Goal: Task Accomplishment & Management: Manage account settings

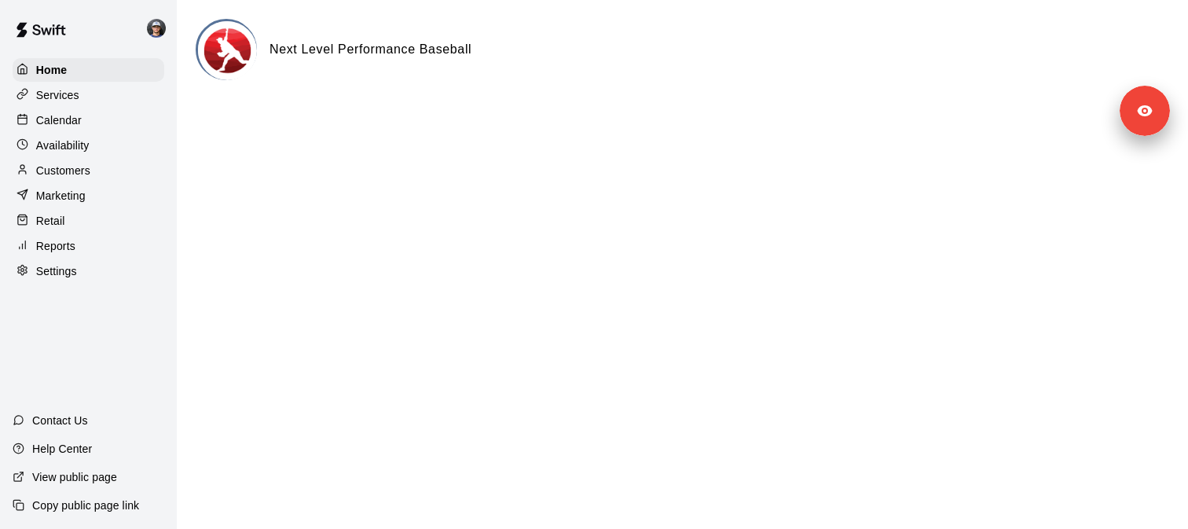
click at [62, 266] on p "Settings" at bounding box center [56, 271] width 41 height 16
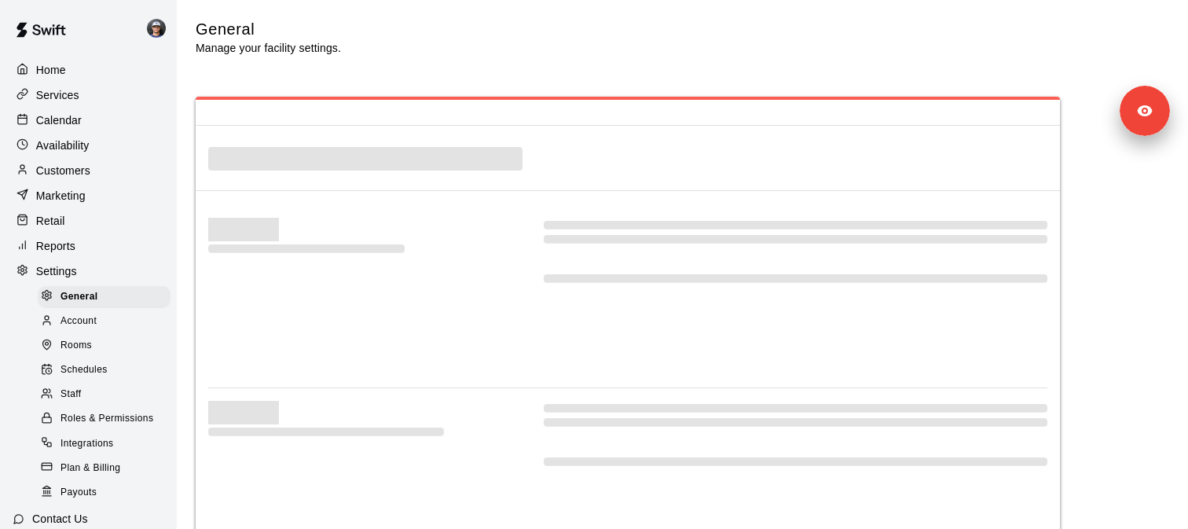
select select "**"
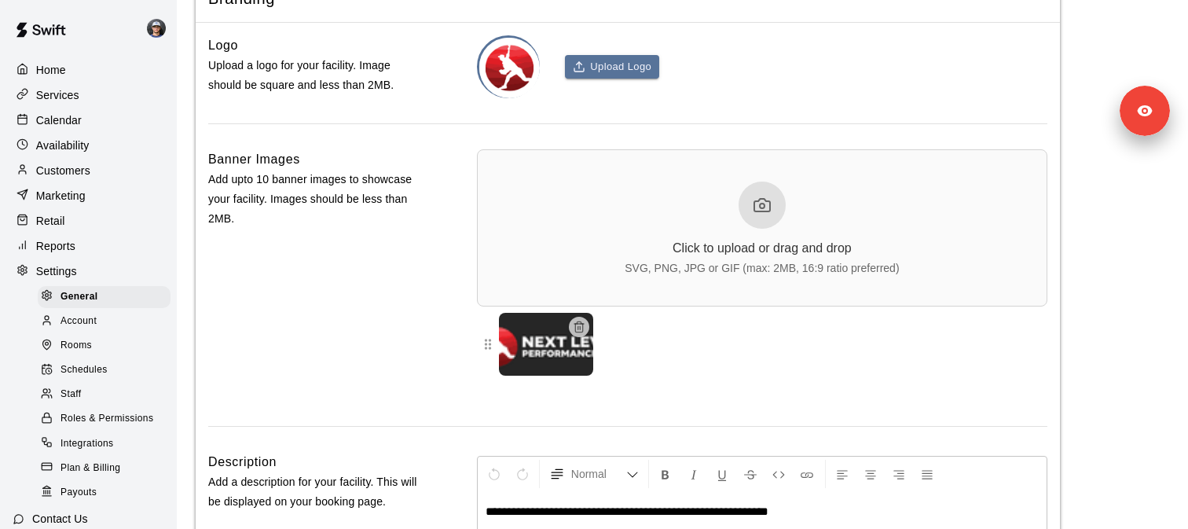
scroll to position [98, 0]
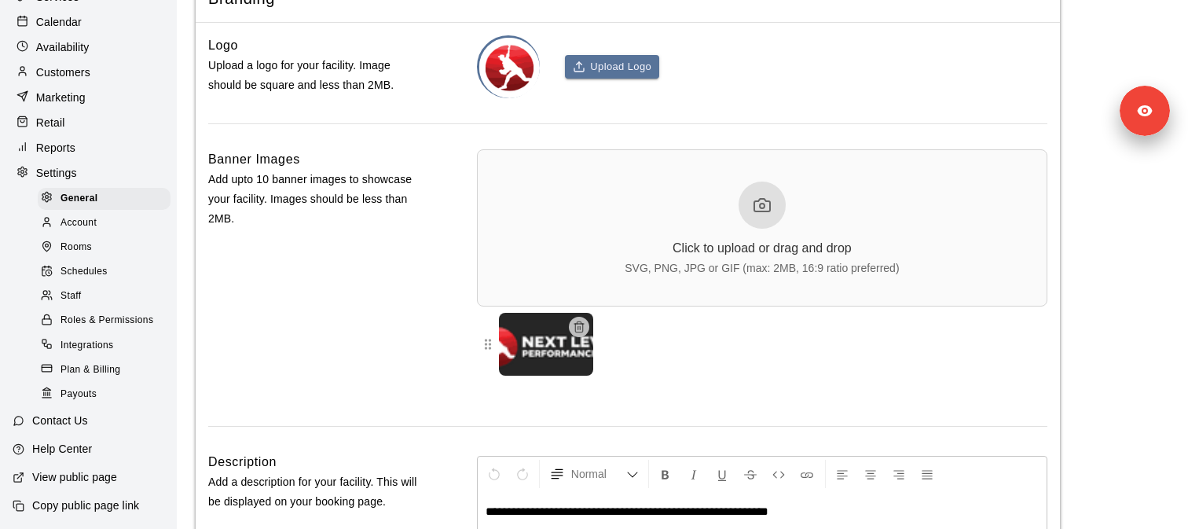
click at [83, 475] on p "View public page" at bounding box center [74, 477] width 85 height 16
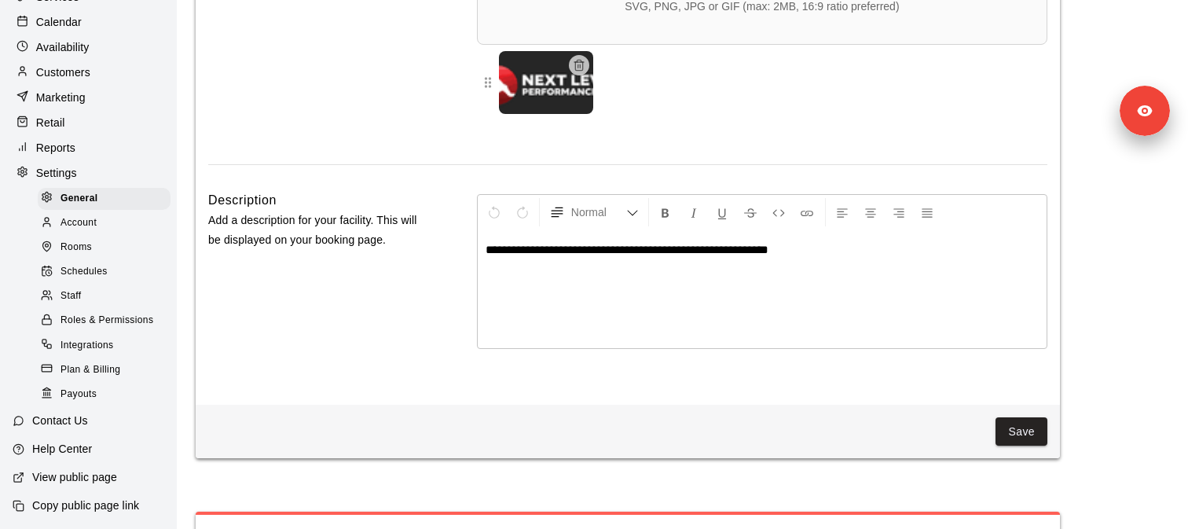
scroll to position [3629, 0]
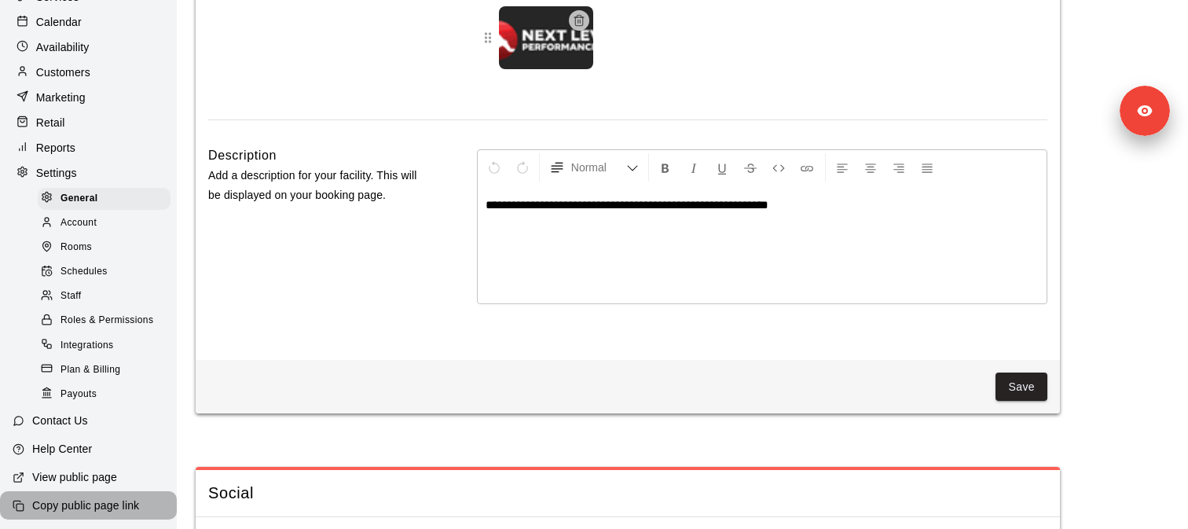
click at [92, 512] on p "Copy public page link" at bounding box center [85, 505] width 107 height 16
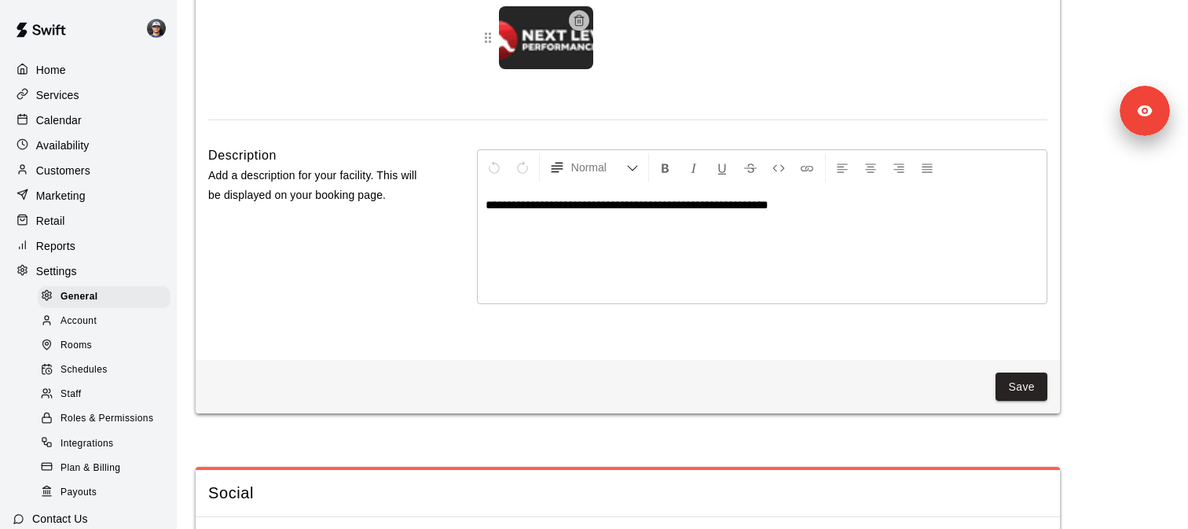
click at [97, 89] on div "Services" at bounding box center [89, 95] width 152 height 24
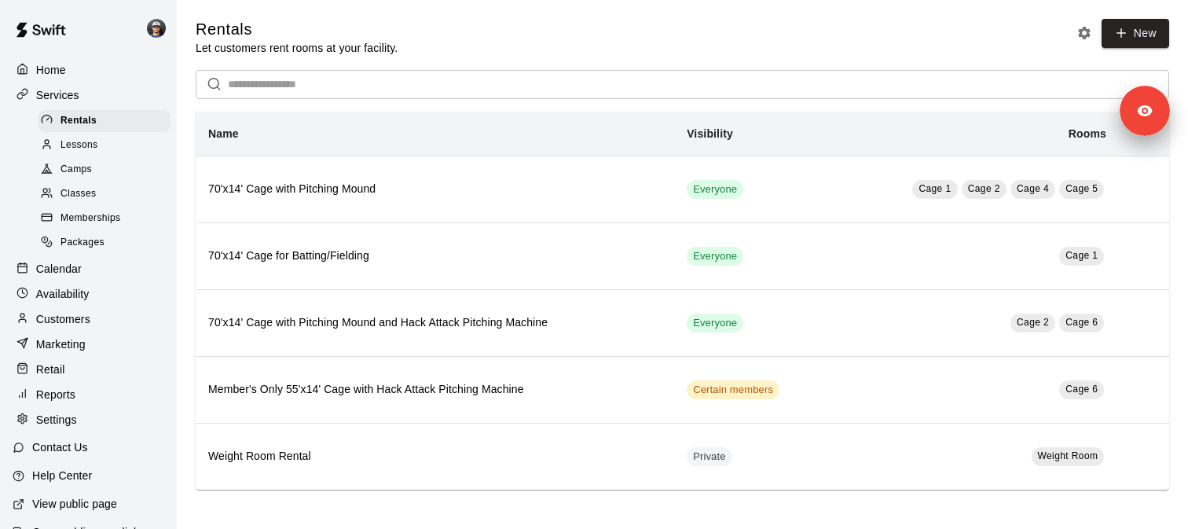
click at [119, 221] on span "Memberships" at bounding box center [91, 219] width 60 height 16
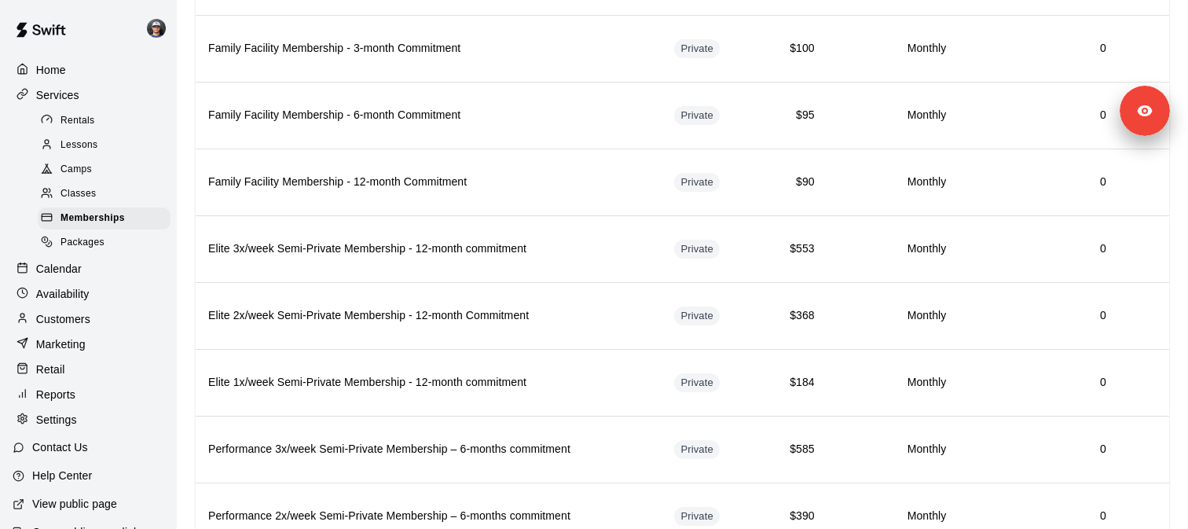
scroll to position [1876, 0]
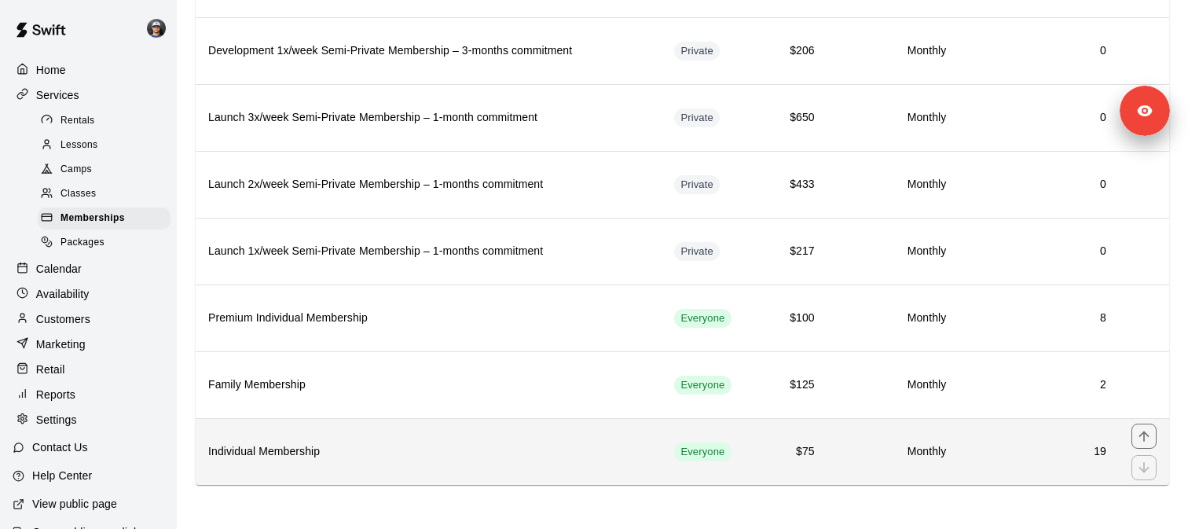
click at [273, 459] on h6 "Individual Membership" at bounding box center [428, 451] width 441 height 17
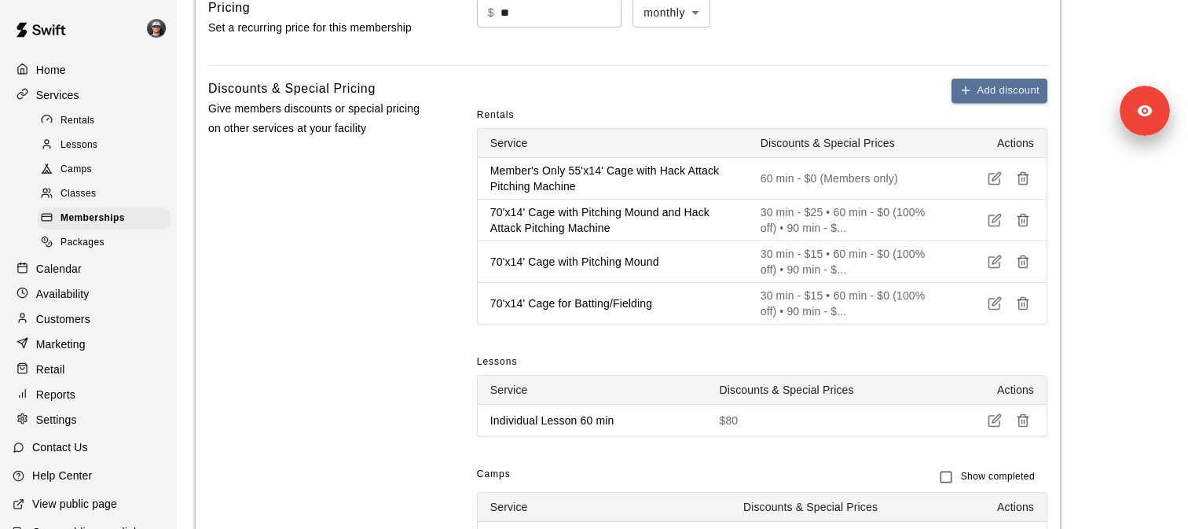
scroll to position [1664, 0]
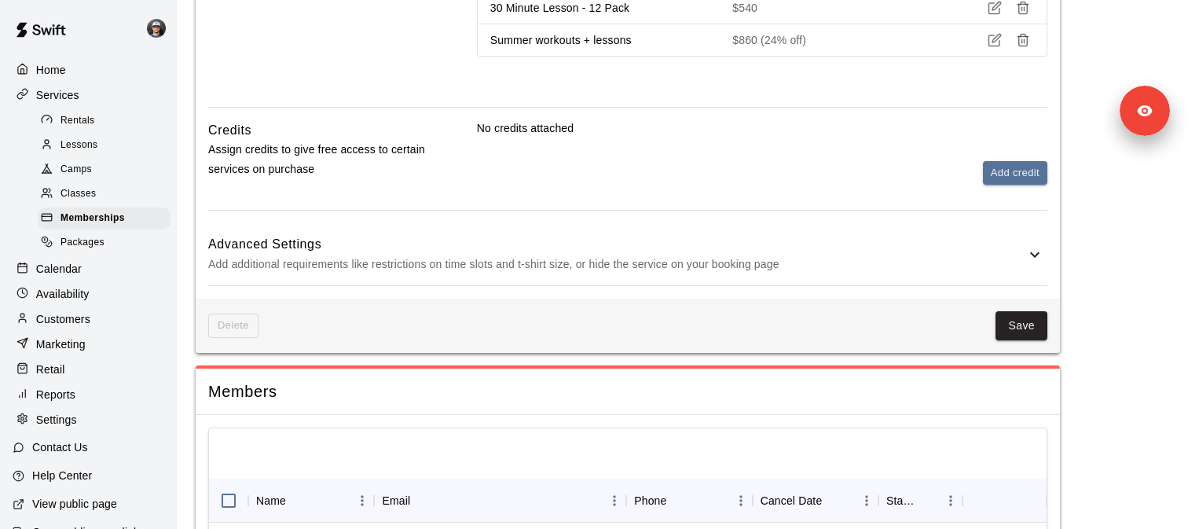
click at [470, 259] on p "Add additional requirements like restrictions on time slots and t-shirt size, o…" at bounding box center [616, 265] width 817 height 20
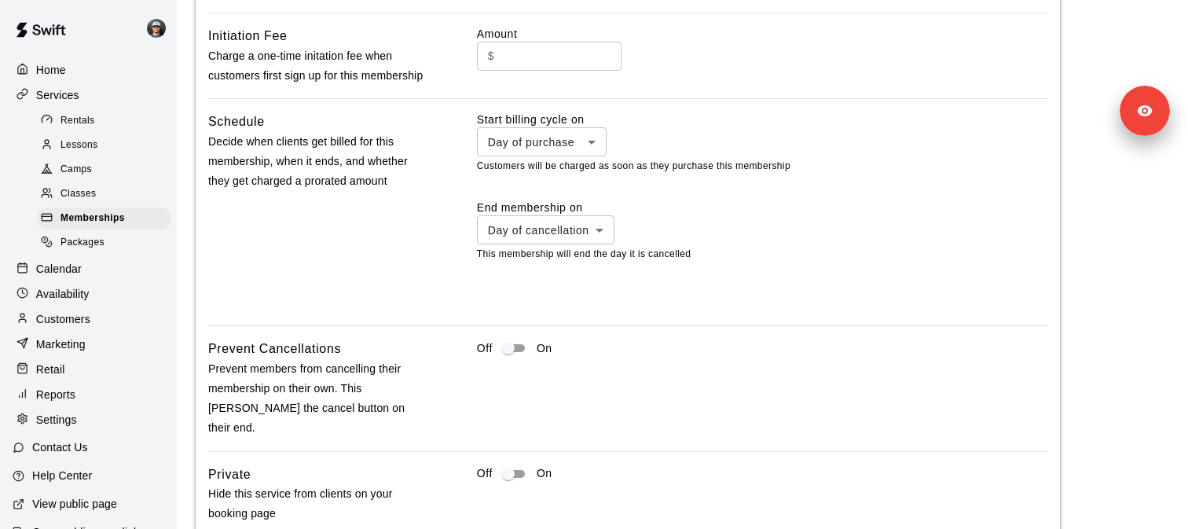
scroll to position [2096, 0]
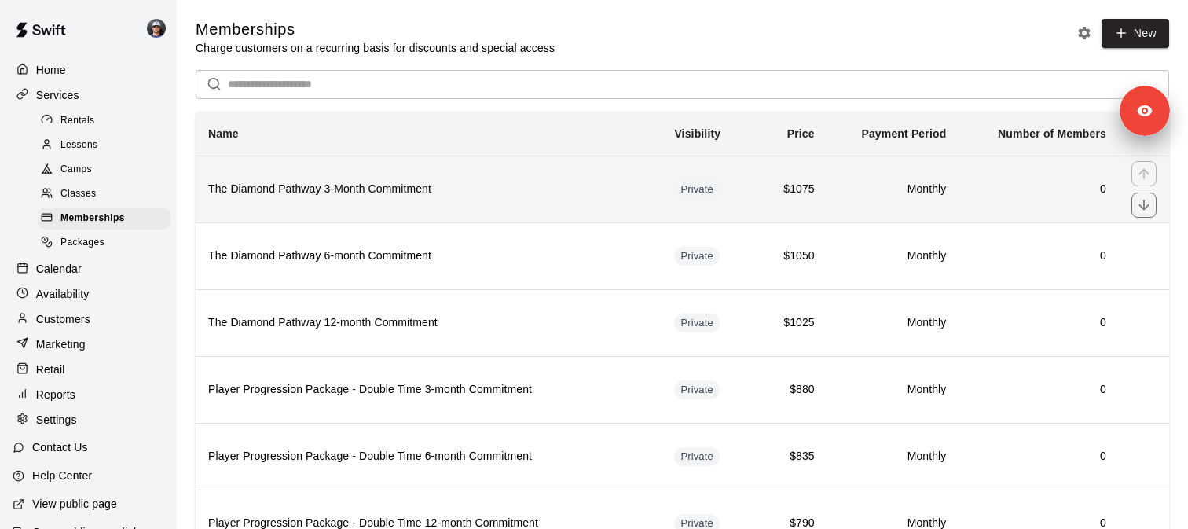
scroll to position [222, 0]
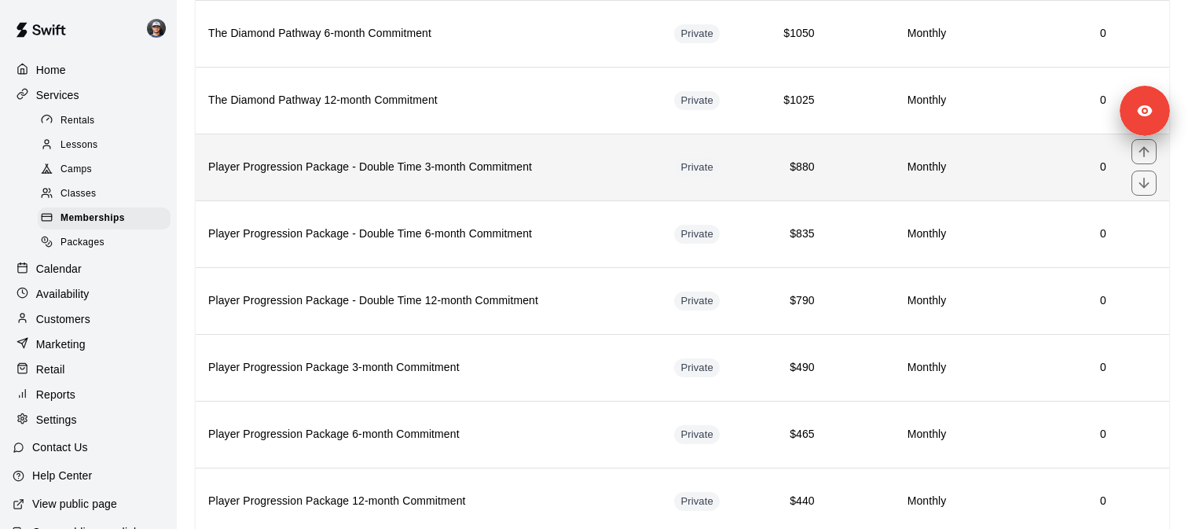
click at [344, 182] on th "Player Progression Package - Double Time 3-month Commitment" at bounding box center [429, 167] width 466 height 67
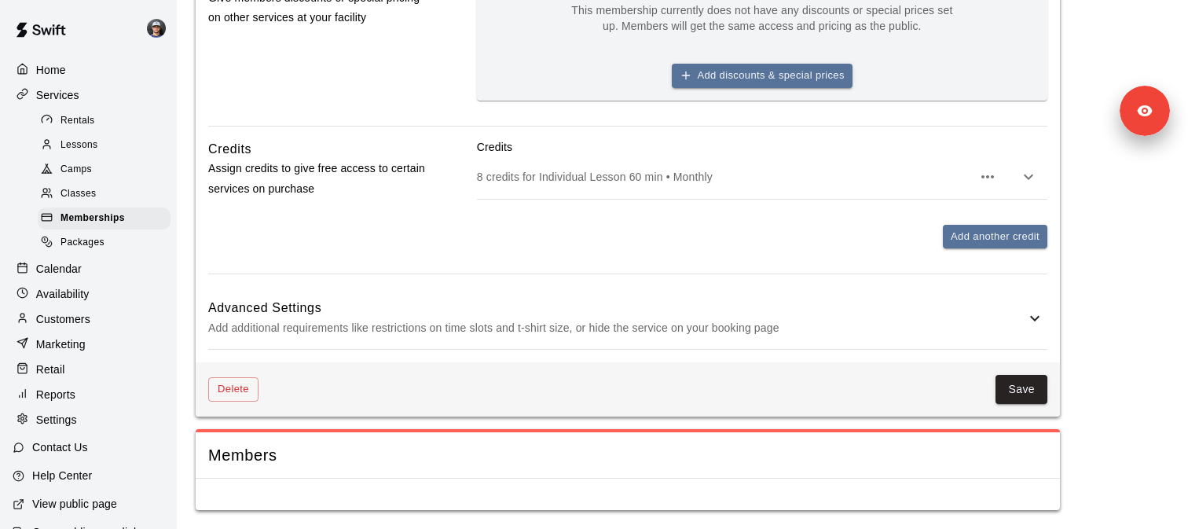
click at [344, 321] on p "Add additional requirements like restrictions on time slots and t-shirt size, o…" at bounding box center [616, 328] width 817 height 20
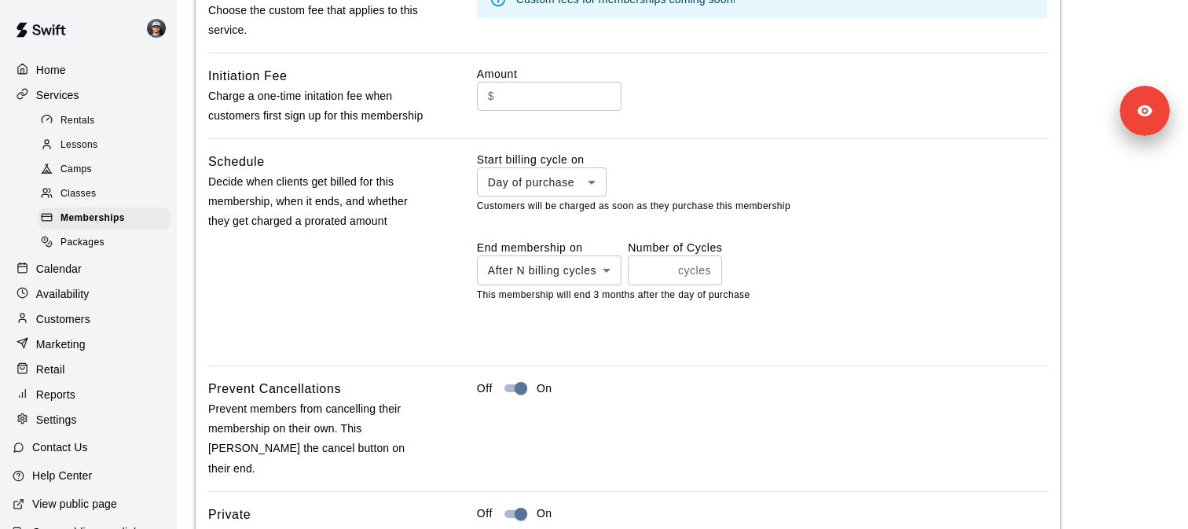
scroll to position [1547, 0]
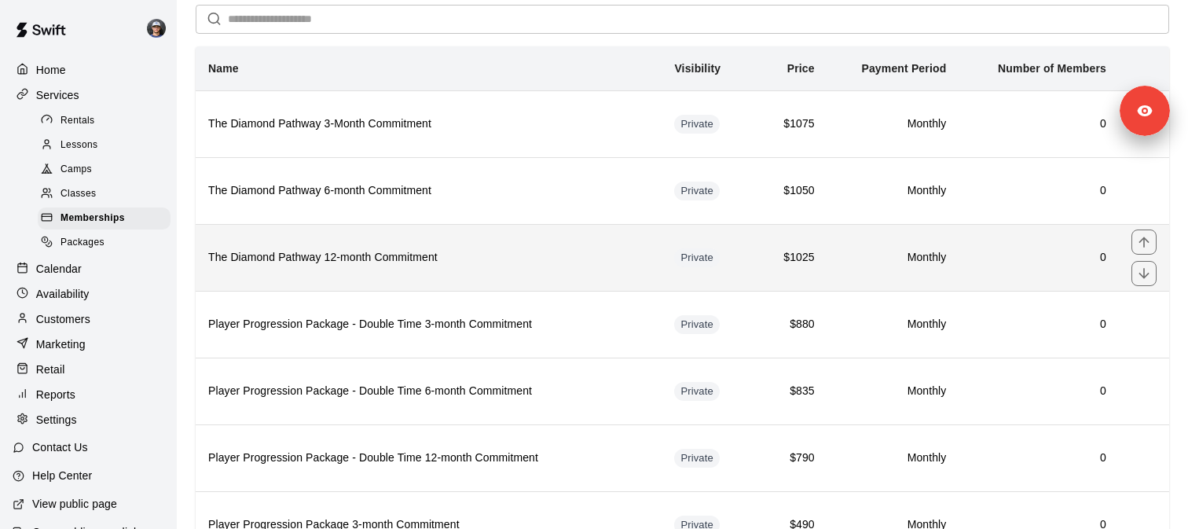
scroll to position [163, 0]
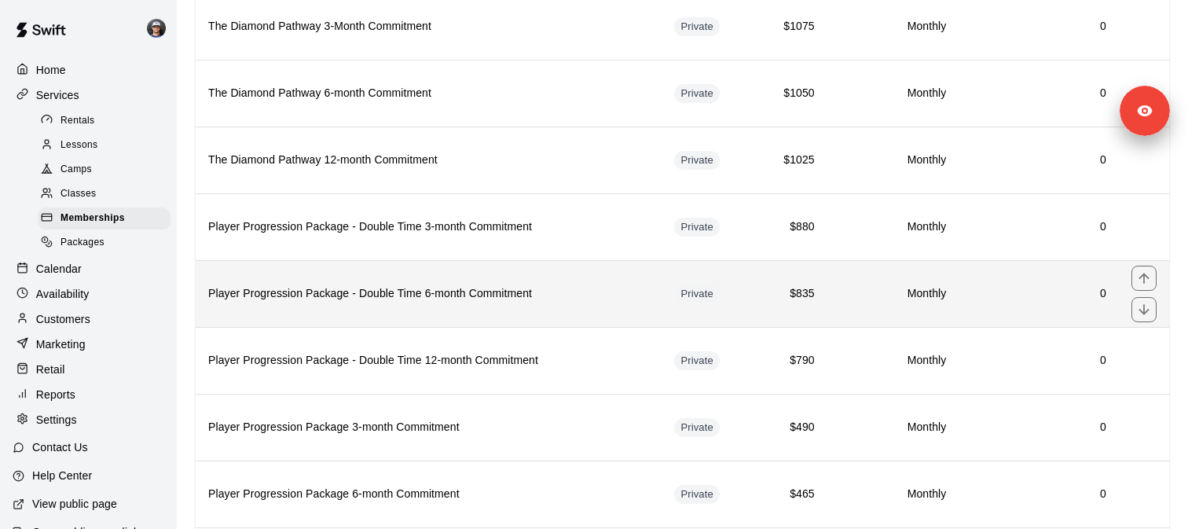
click at [354, 308] on th "Player Progression Package - Double Time 6-month Commitment" at bounding box center [429, 293] width 466 height 67
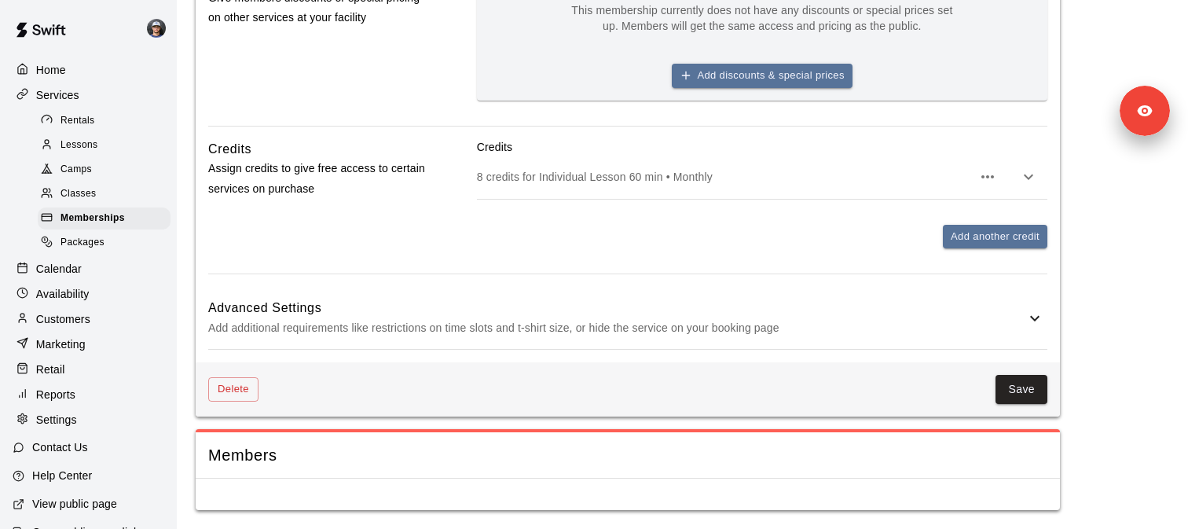
click at [429, 330] on p "Add additional requirements like restrictions on time slots and t-shirt size, o…" at bounding box center [616, 328] width 817 height 20
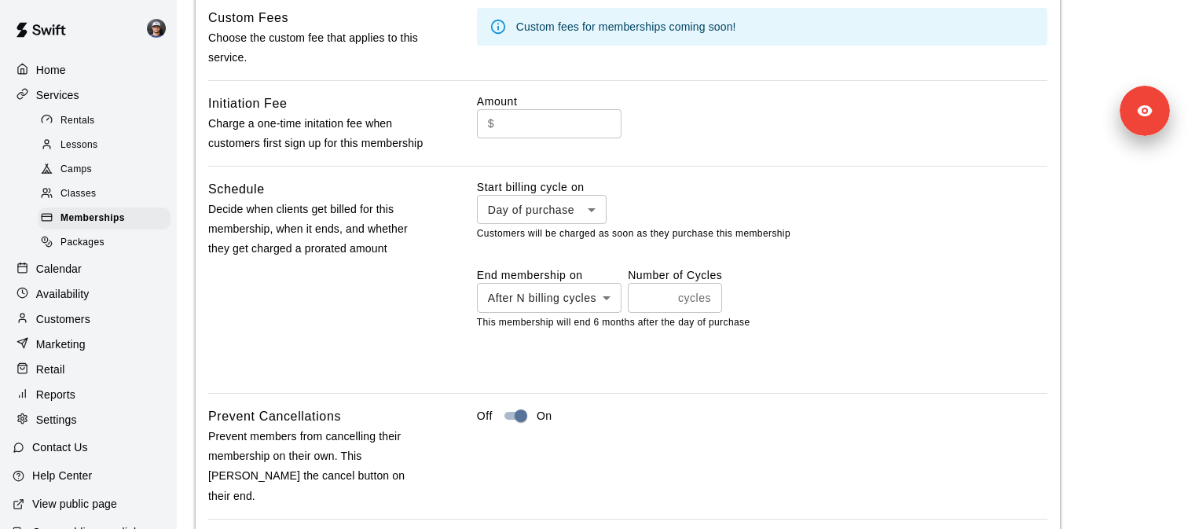
scroll to position [1480, 0]
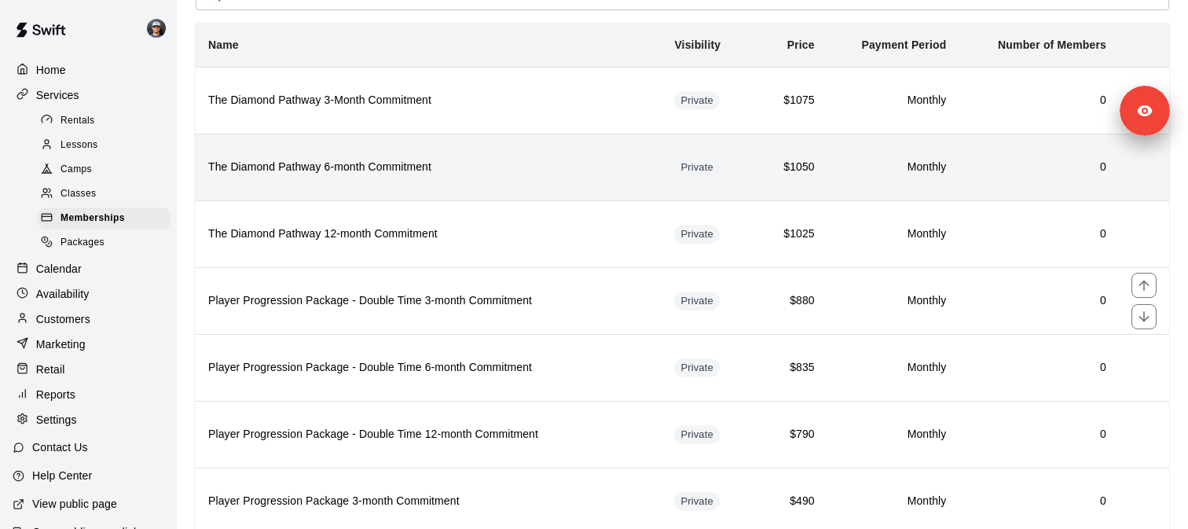
scroll to position [206, 0]
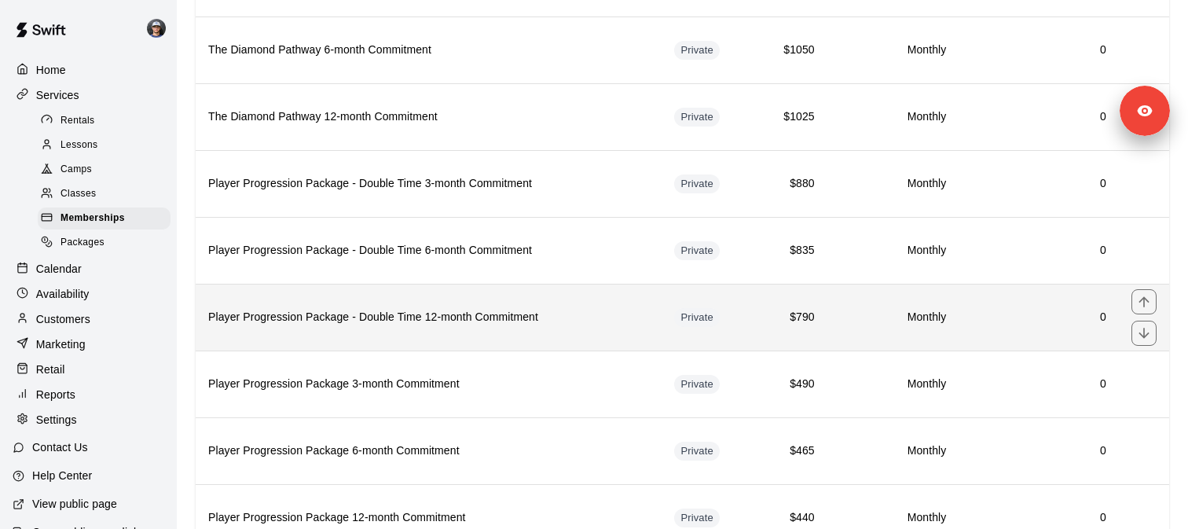
click at [358, 309] on h6 "Player Progression Package - Double Time 12-month Commitment" at bounding box center [428, 317] width 441 height 17
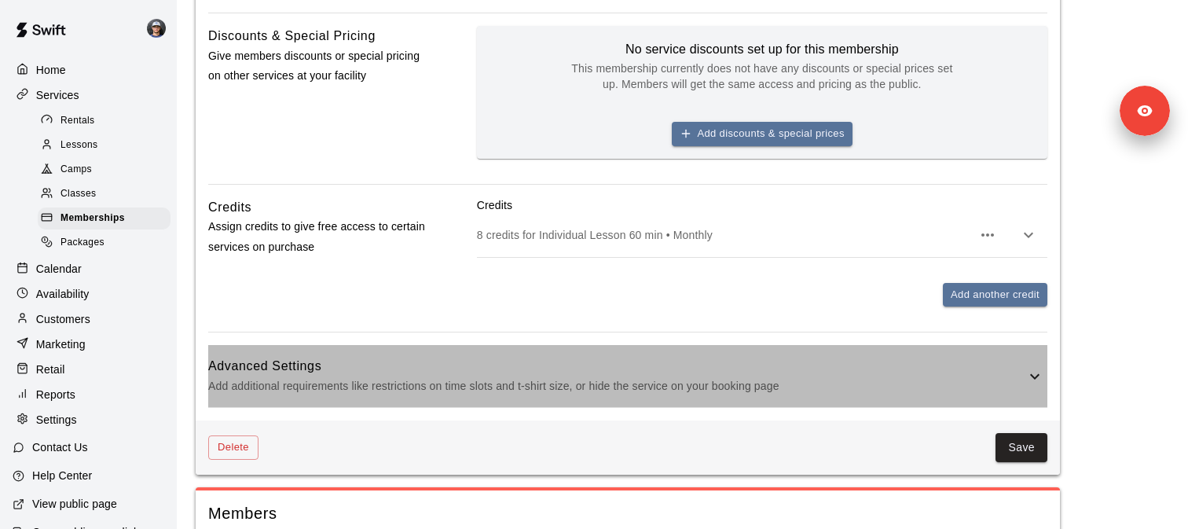
click at [416, 379] on p "Add additional requirements like restrictions on time slots and t-shirt size, o…" at bounding box center [616, 386] width 817 height 20
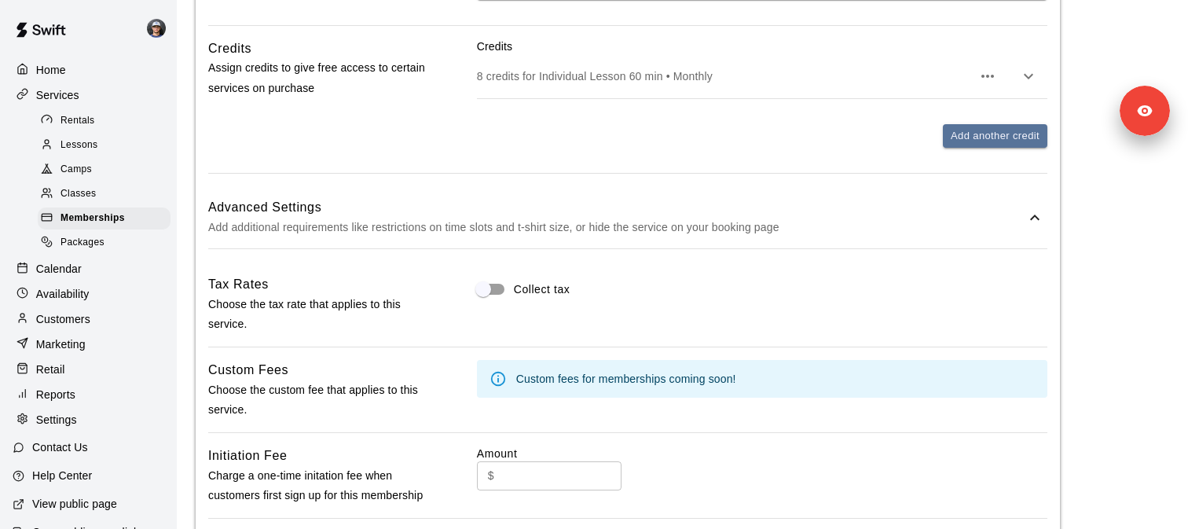
scroll to position [1387, 0]
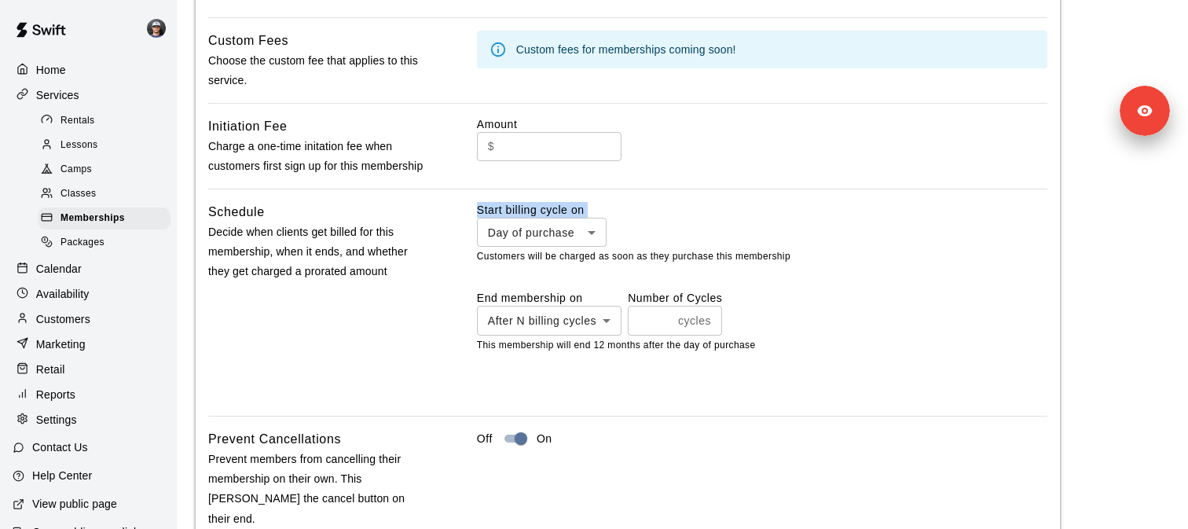
drag, startPoint x: 479, startPoint y: 205, endPoint x: 629, endPoint y: 207, distance: 150.1
click at [629, 207] on div "**********" at bounding box center [762, 224] width 570 height 45
copy div "Start billing cycle on Day of purchase ​"
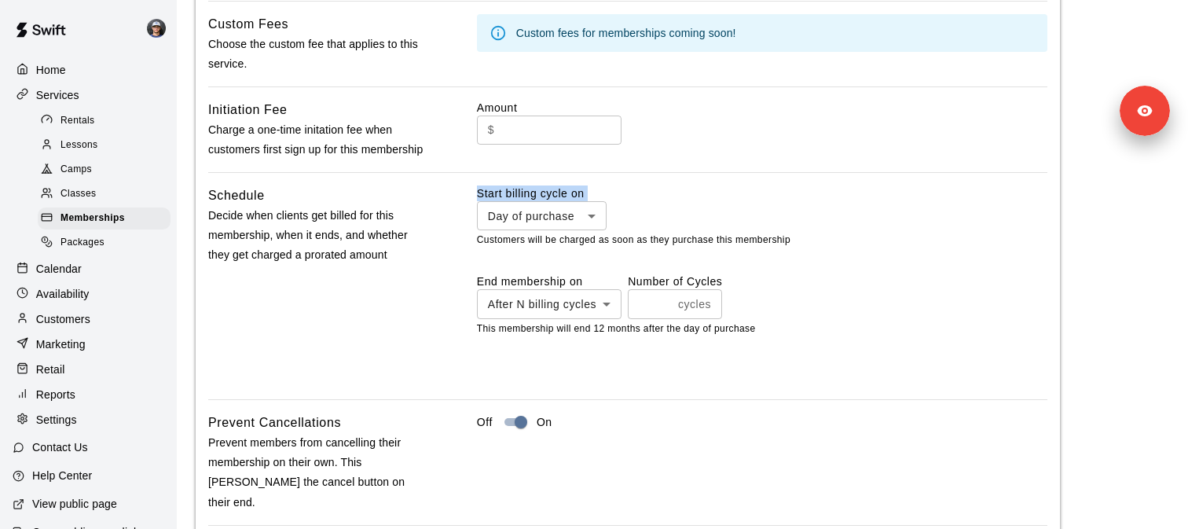
scroll to position [1657, 0]
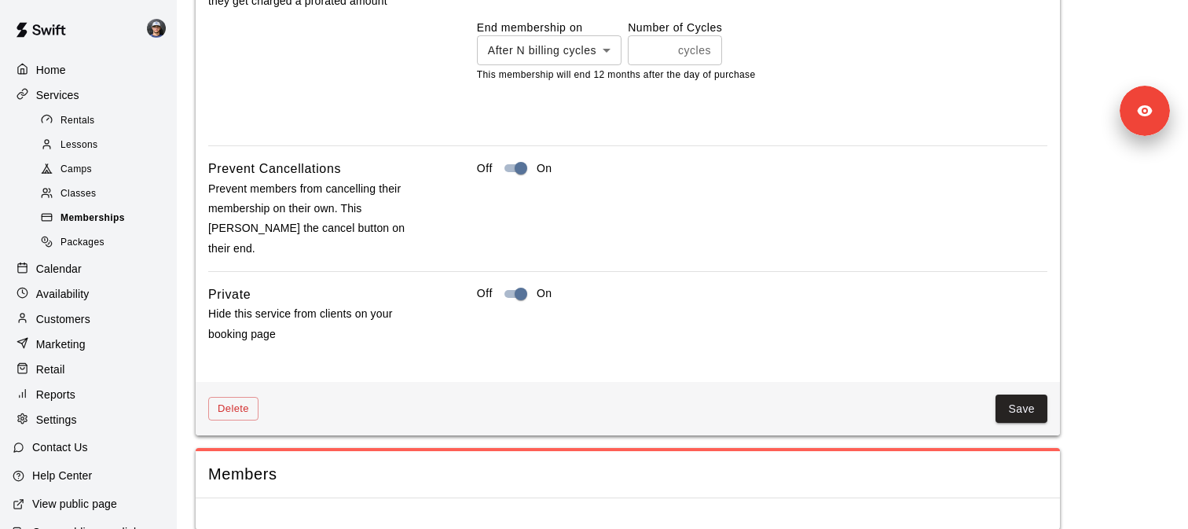
click at [107, 211] on span "Memberships" at bounding box center [93, 219] width 64 height 16
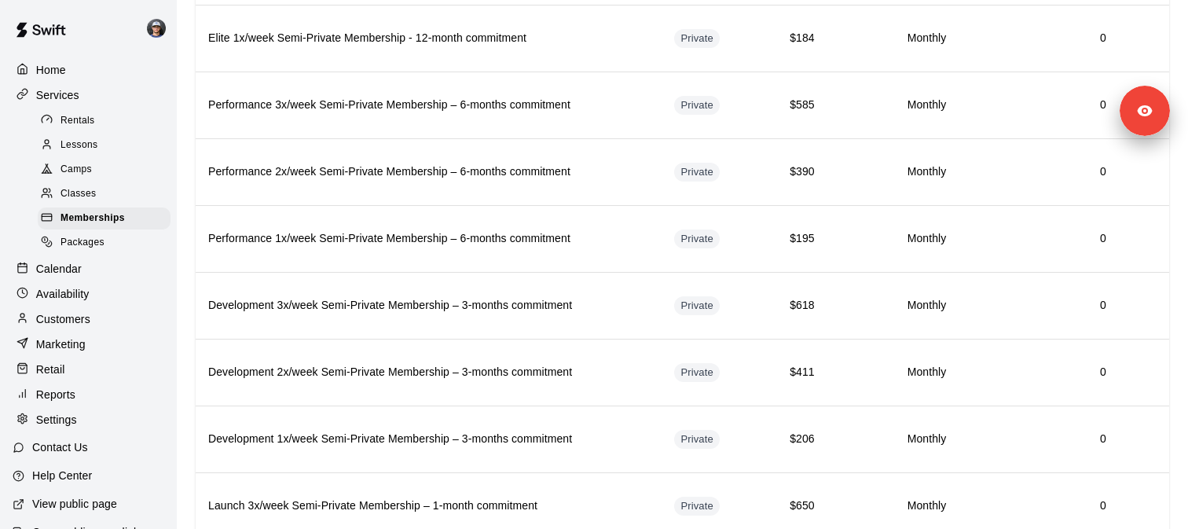
scroll to position [1876, 0]
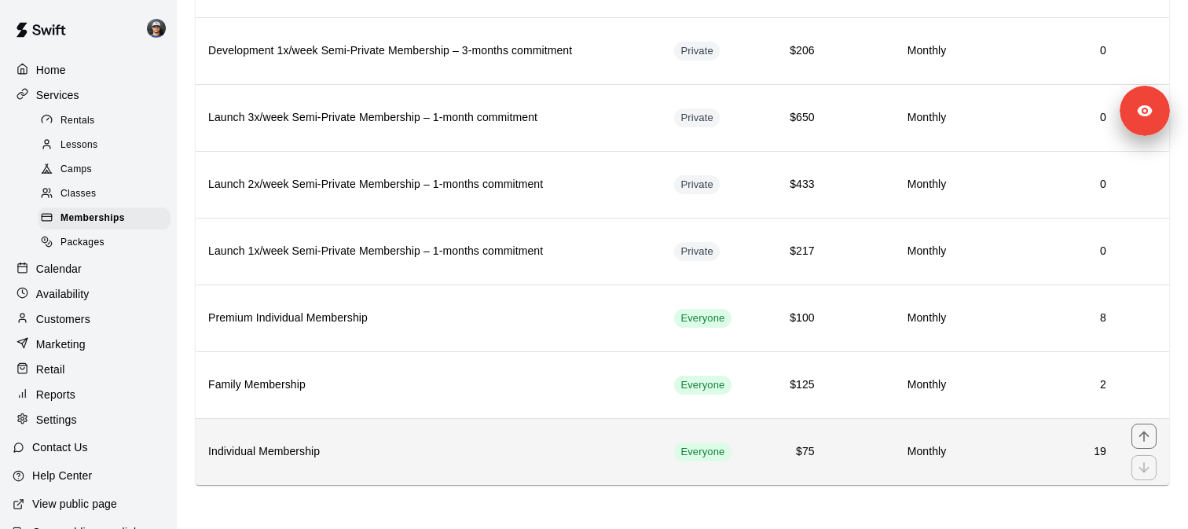
click at [299, 452] on h6 "Individual Membership" at bounding box center [428, 451] width 441 height 17
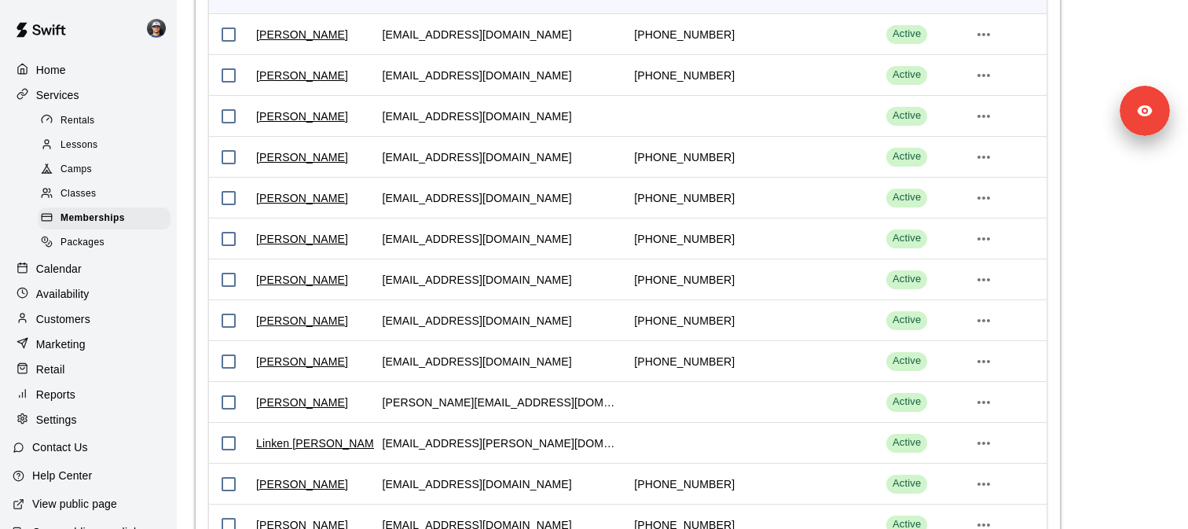
scroll to position [2033, 0]
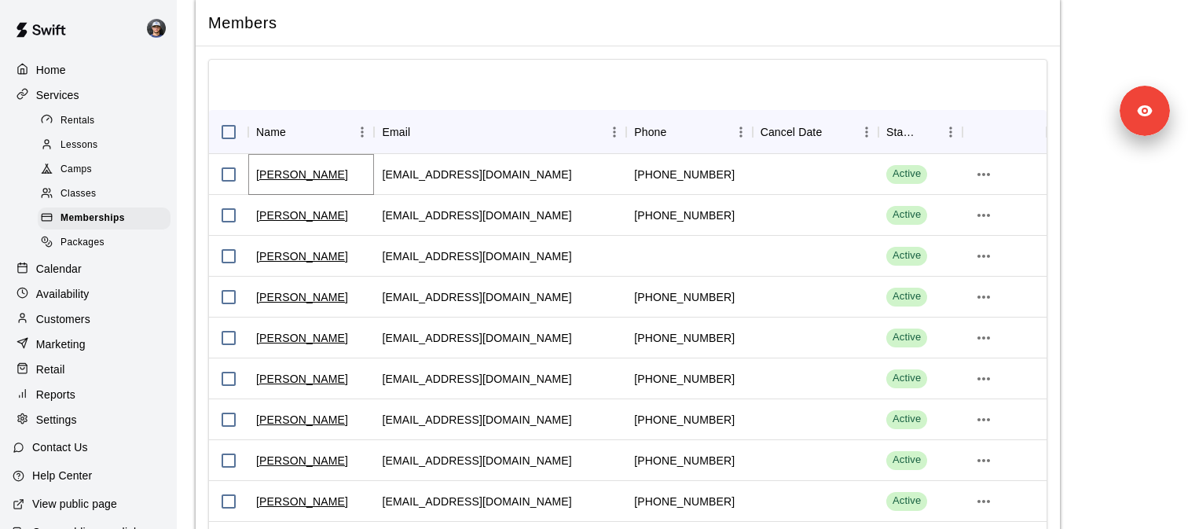
click at [303, 171] on link "melissa brezenski" at bounding box center [302, 175] width 92 height 16
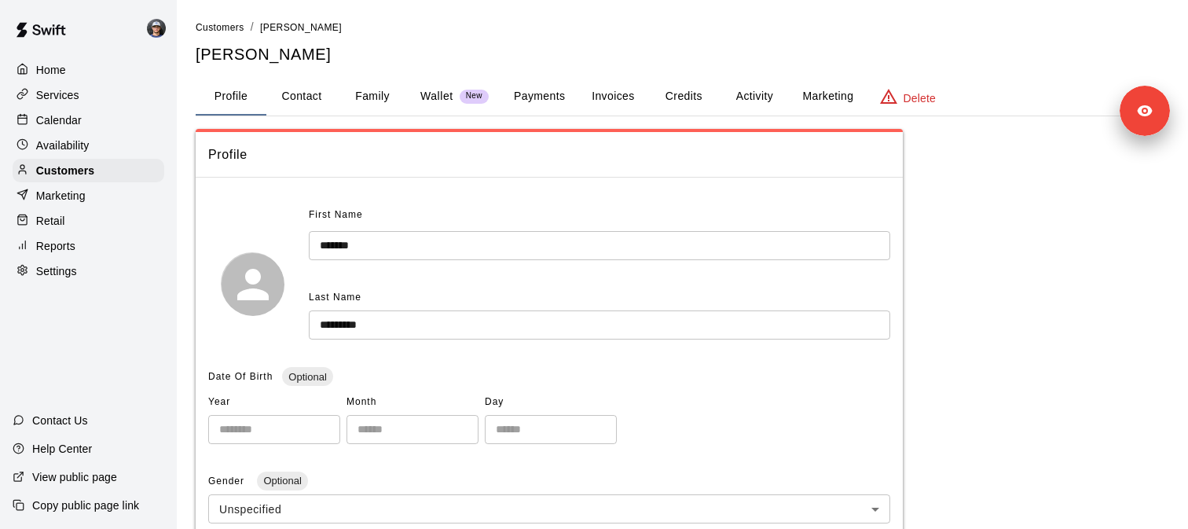
click at [748, 96] on button "Activity" at bounding box center [754, 97] width 71 height 38
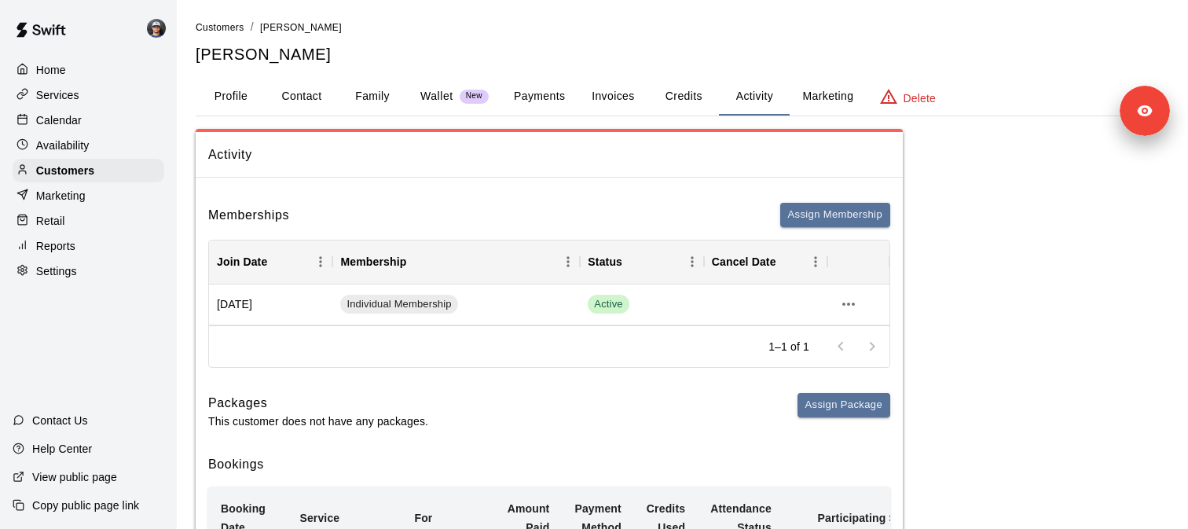
scroll to position [17, 0]
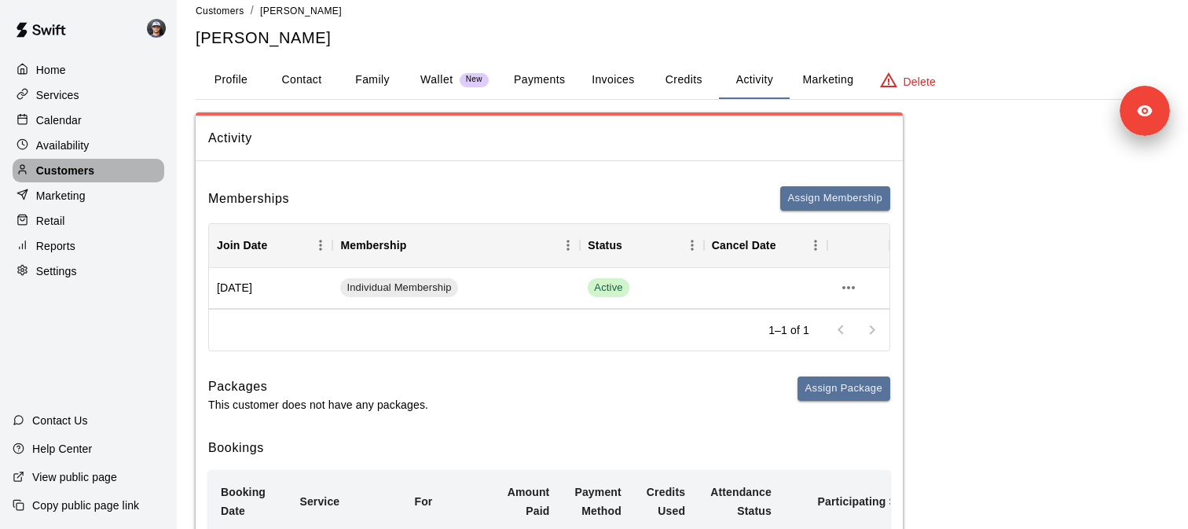
click at [98, 167] on div "Customers" at bounding box center [89, 171] width 152 height 24
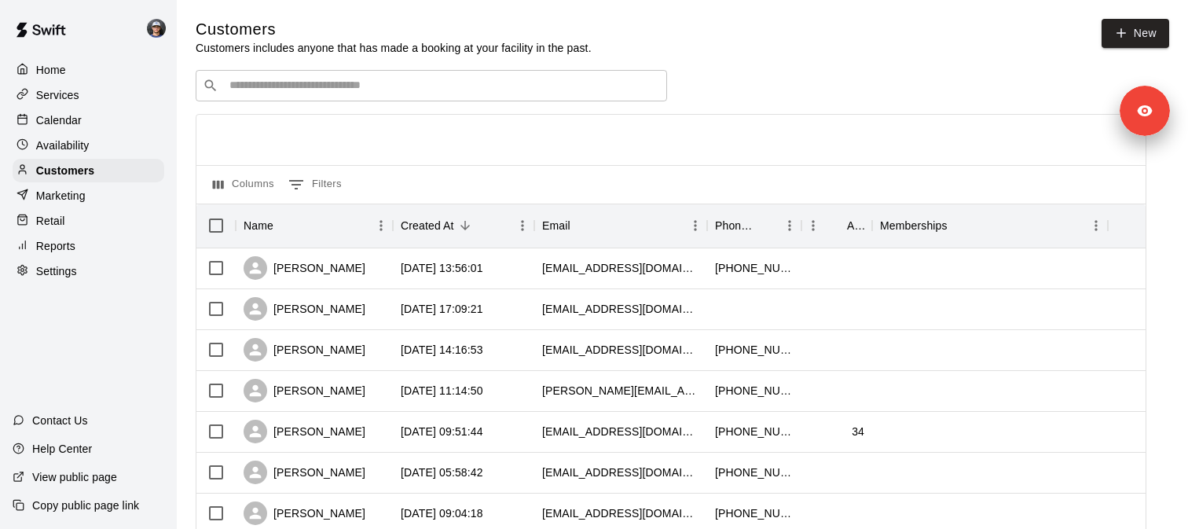
click at [96, 107] on div "Home Services Calendar Availability Customers Marketing Retail Reports Settings" at bounding box center [88, 171] width 177 height 228
click at [96, 99] on div "Services" at bounding box center [89, 95] width 152 height 24
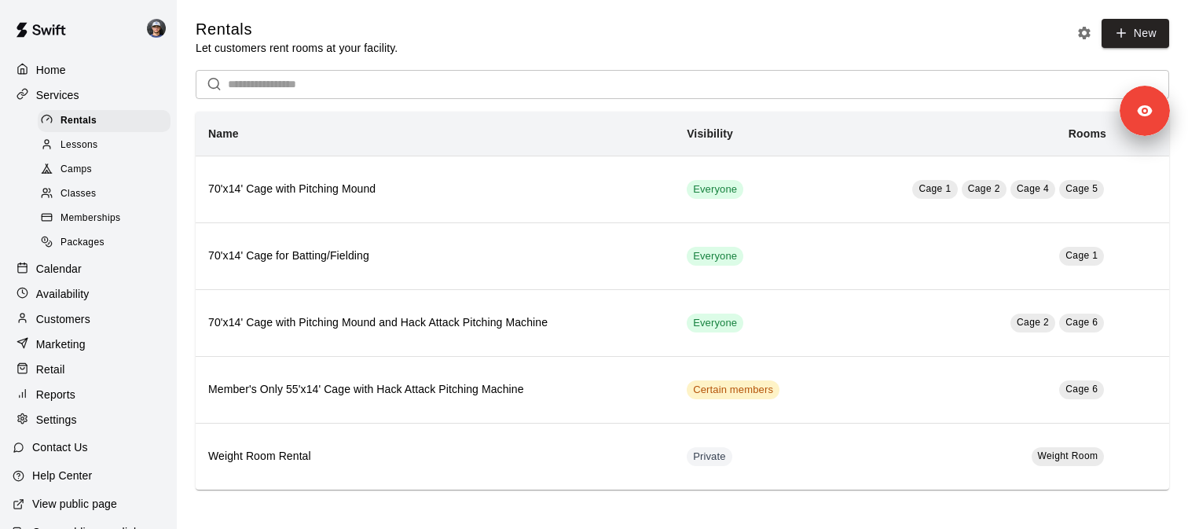
click at [125, 211] on div "Memberships" at bounding box center [104, 218] width 133 height 22
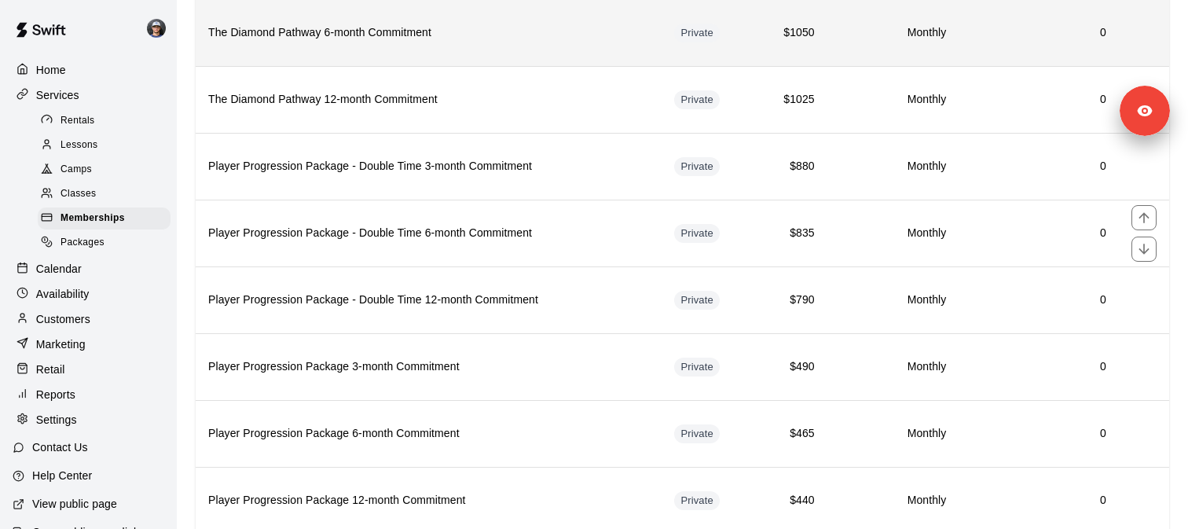
scroll to position [227, 0]
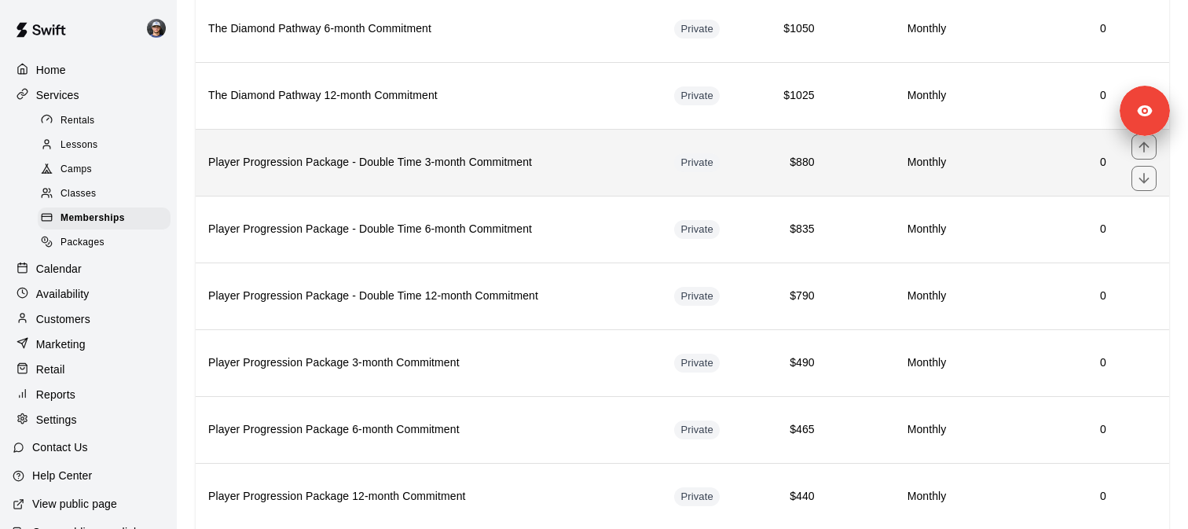
click at [302, 178] on th "Player Progression Package - Double Time 3-month Commitment" at bounding box center [429, 162] width 466 height 67
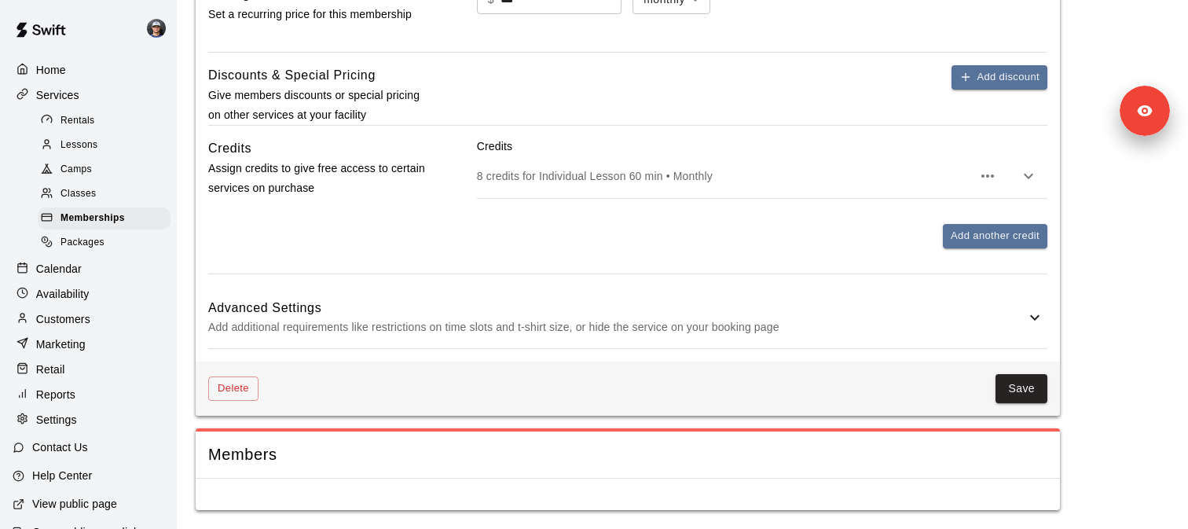
click at [370, 315] on h6 "Advanced Settings" at bounding box center [616, 308] width 817 height 20
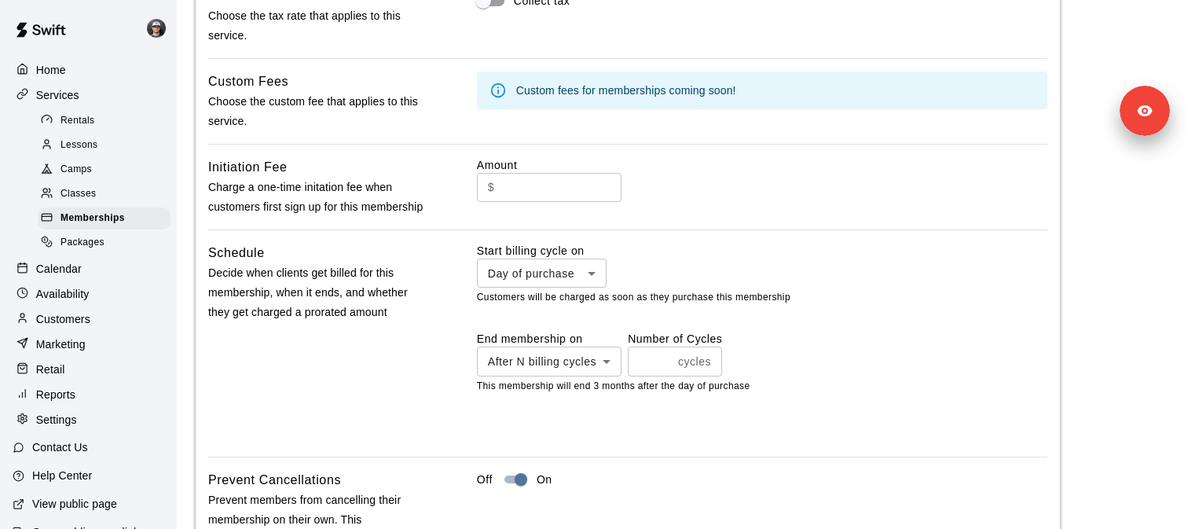
scroll to position [1348, 0]
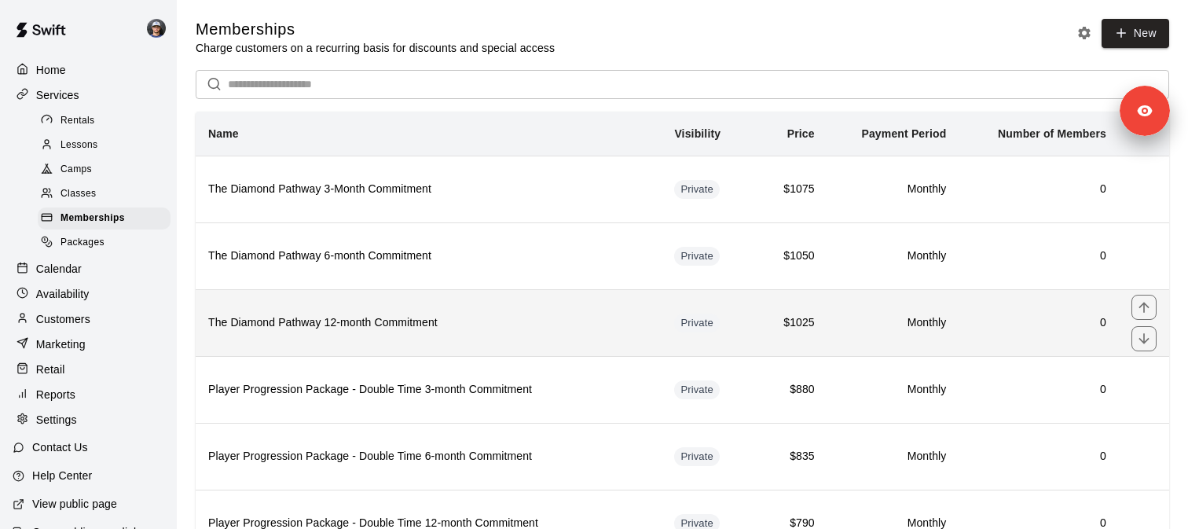
scroll to position [112, 0]
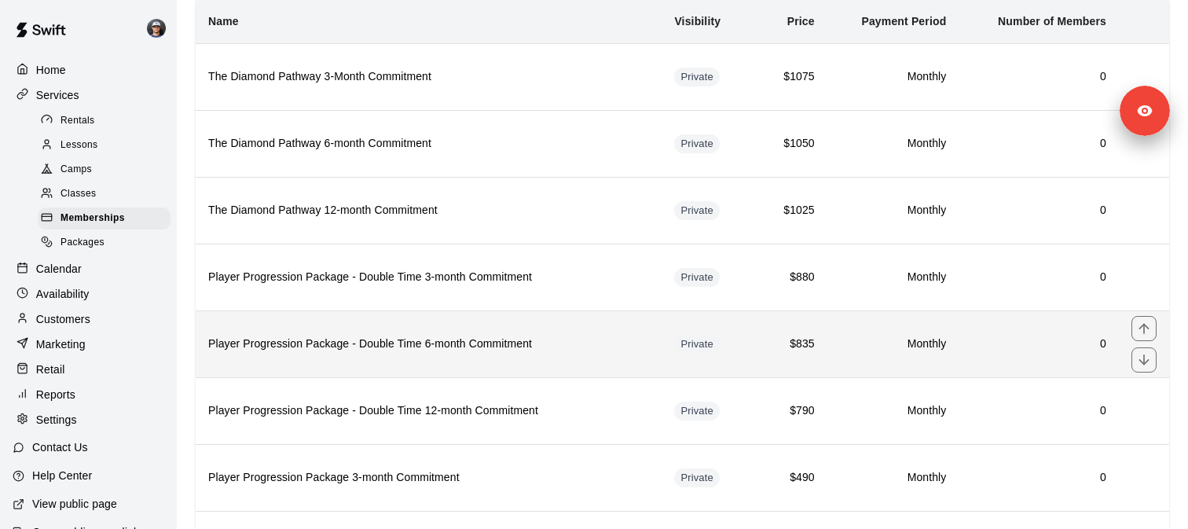
click at [327, 354] on th "Player Progression Package - Double Time 6-month Commitment" at bounding box center [429, 343] width 466 height 67
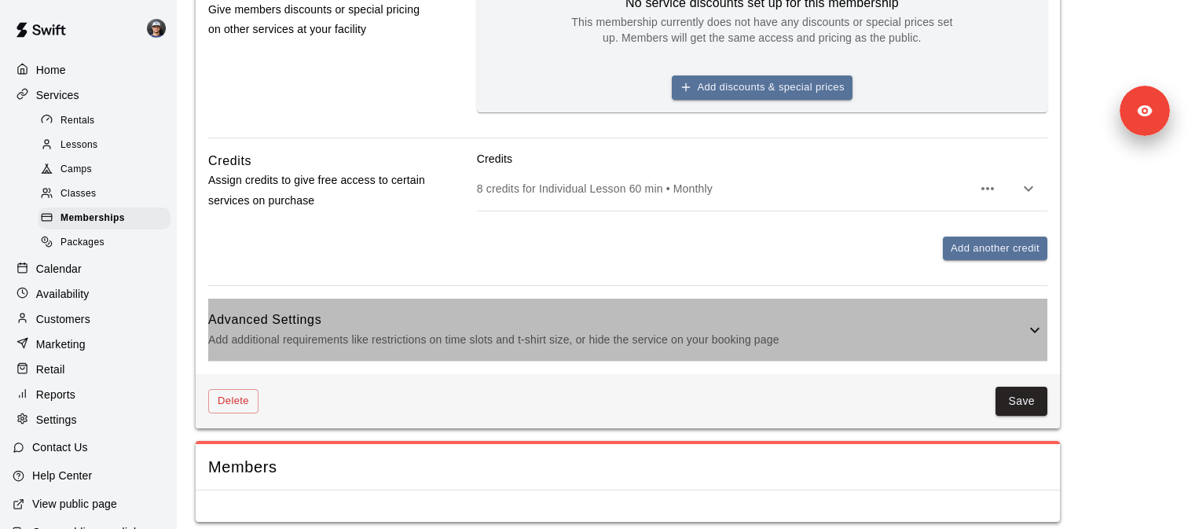
click at [325, 317] on h6 "Advanced Settings" at bounding box center [616, 320] width 817 height 20
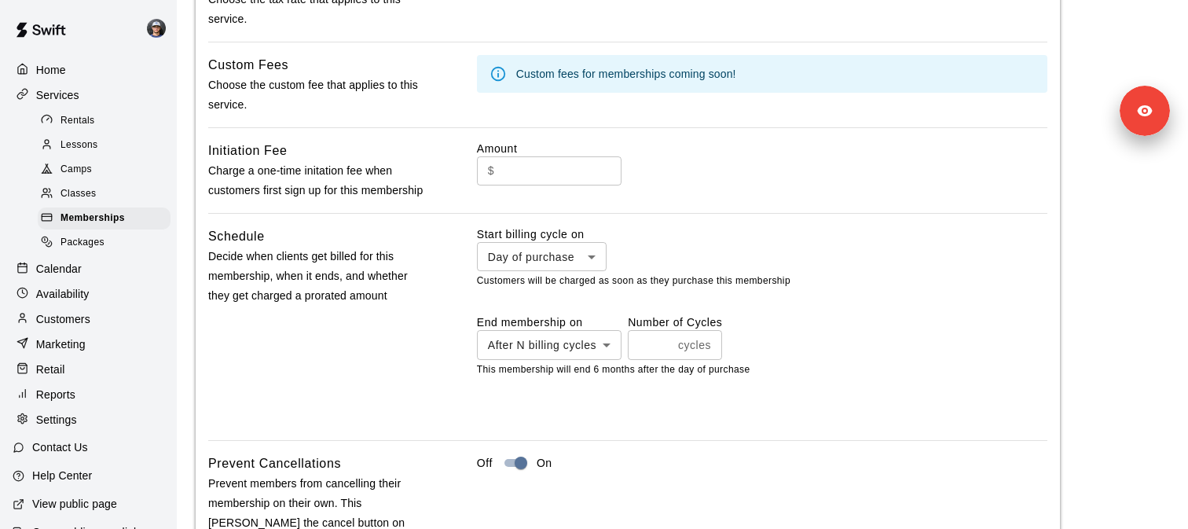
scroll to position [1440, 0]
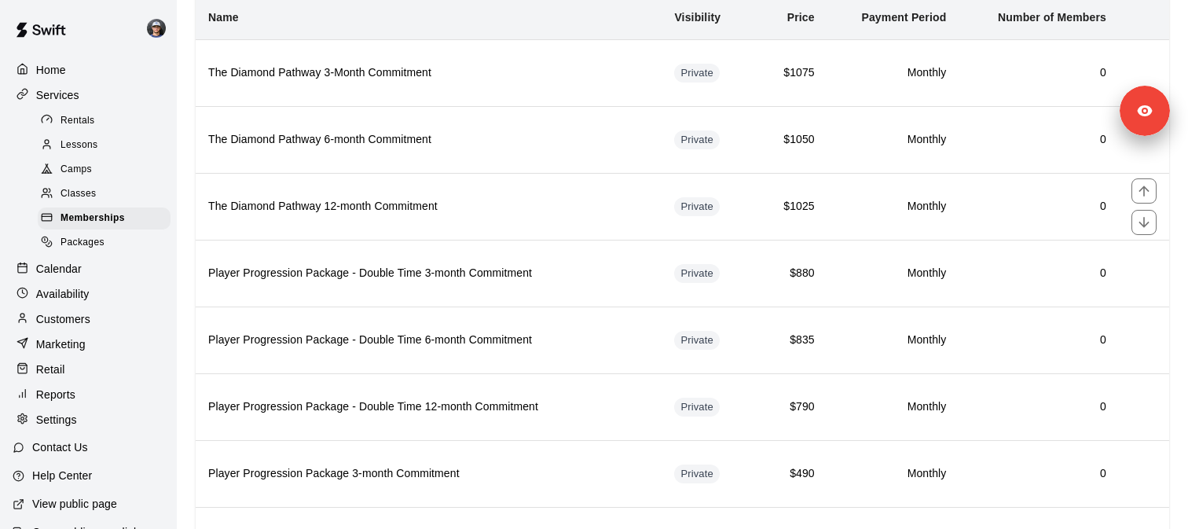
scroll to position [234, 0]
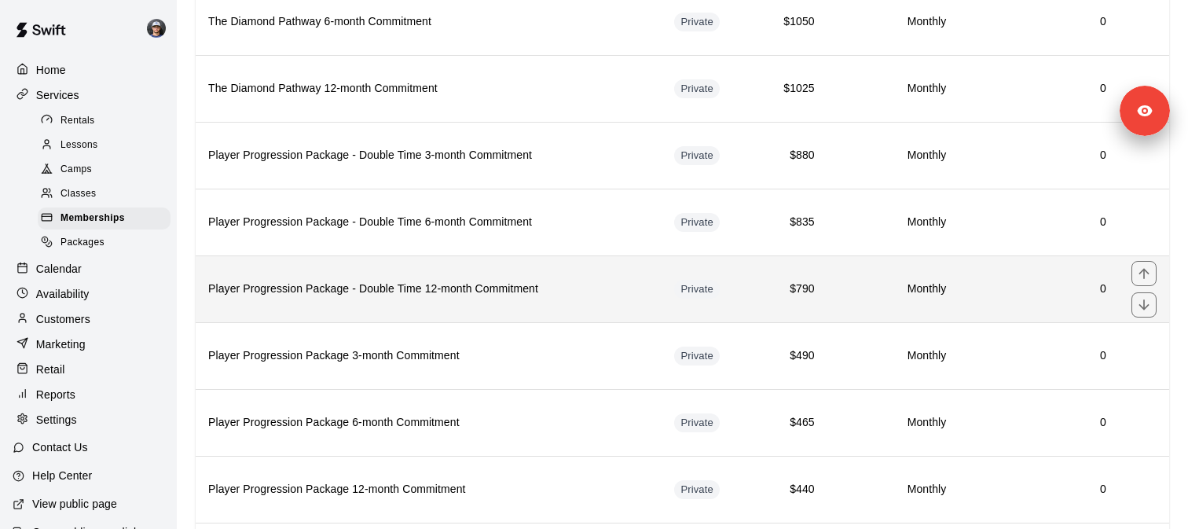
click at [364, 263] on th "Player Progression Package - Double Time 12-month Commitment" at bounding box center [429, 288] width 466 height 67
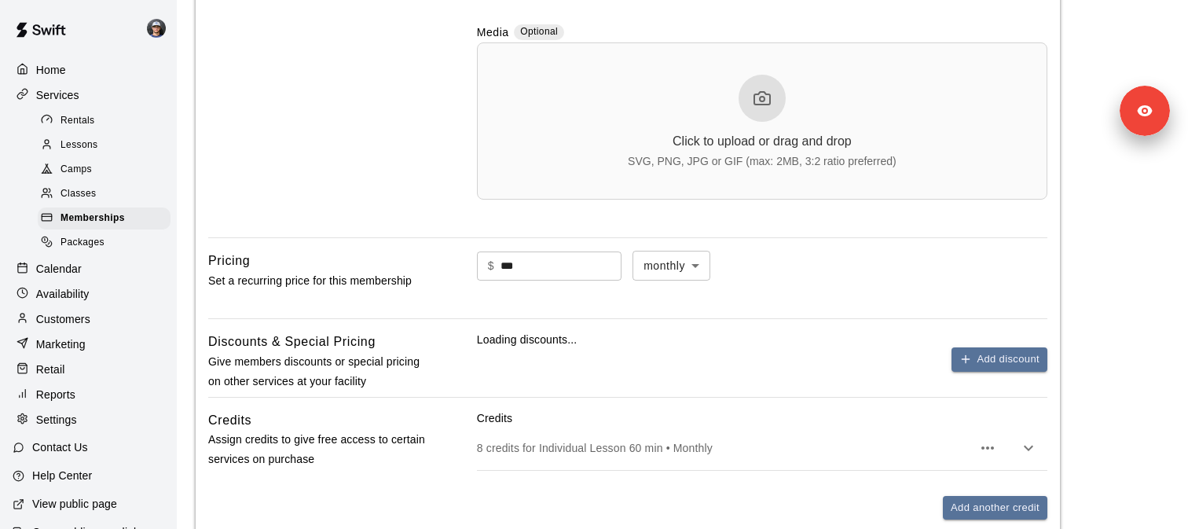
scroll to position [846, 0]
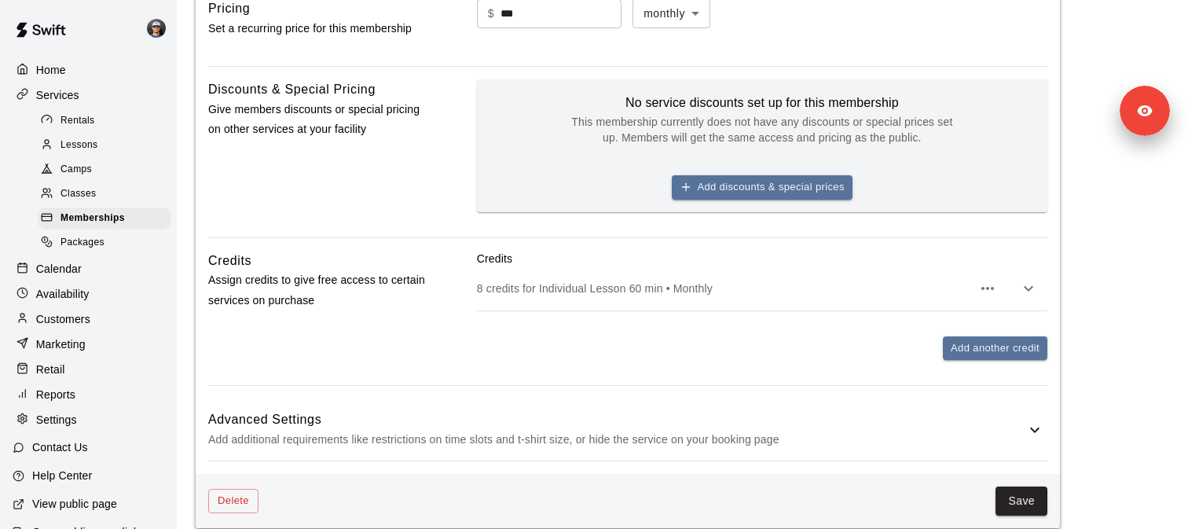
click at [391, 343] on div "Credits Assign credits to give free access to certain services on purchase" at bounding box center [317, 318] width 218 height 135
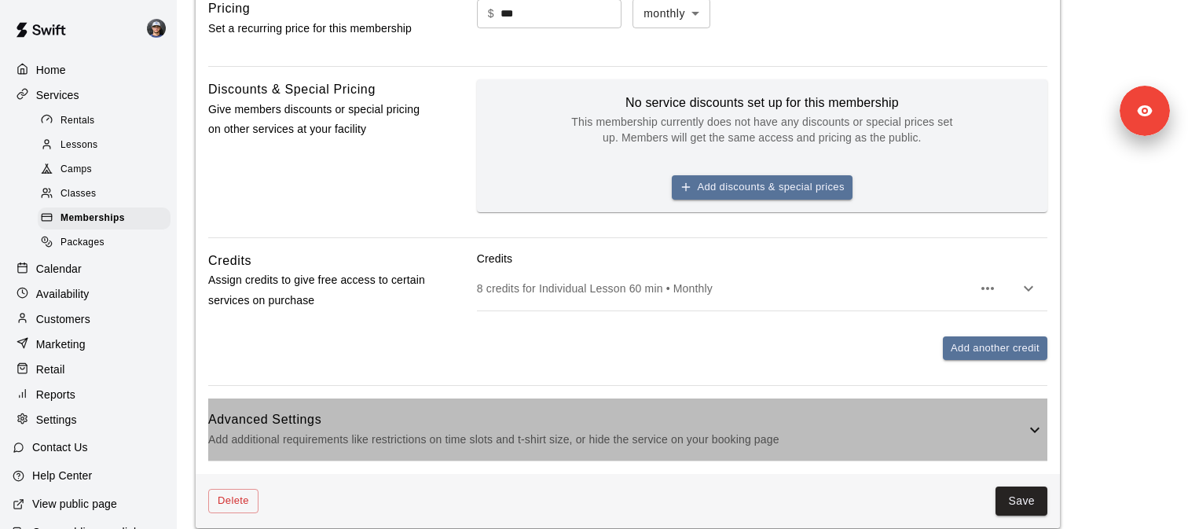
click at [391, 444] on p "Add additional requirements like restrictions on time slots and t-shirt size, o…" at bounding box center [616, 440] width 817 height 20
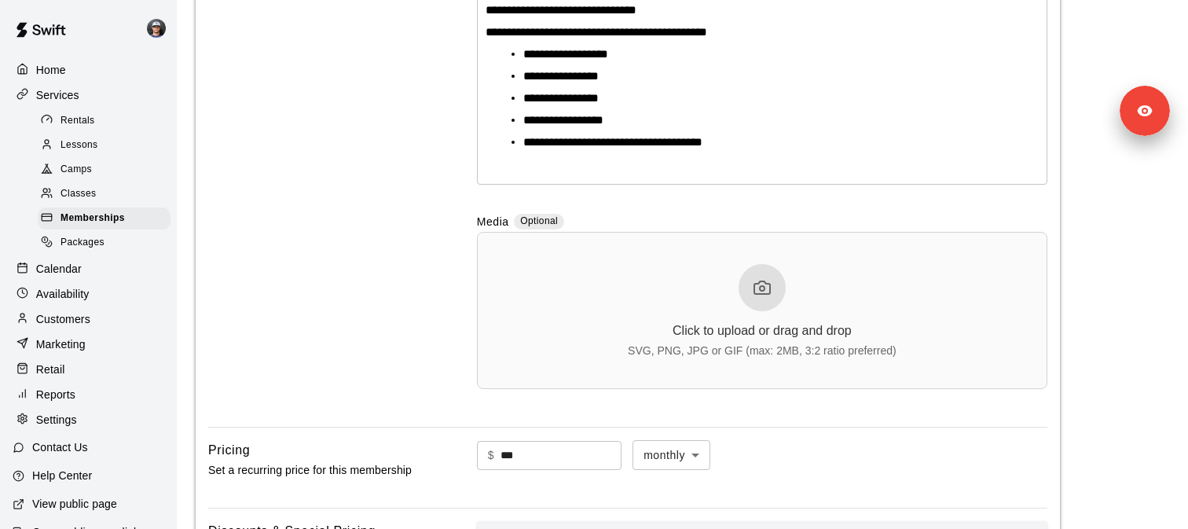
scroll to position [0, 0]
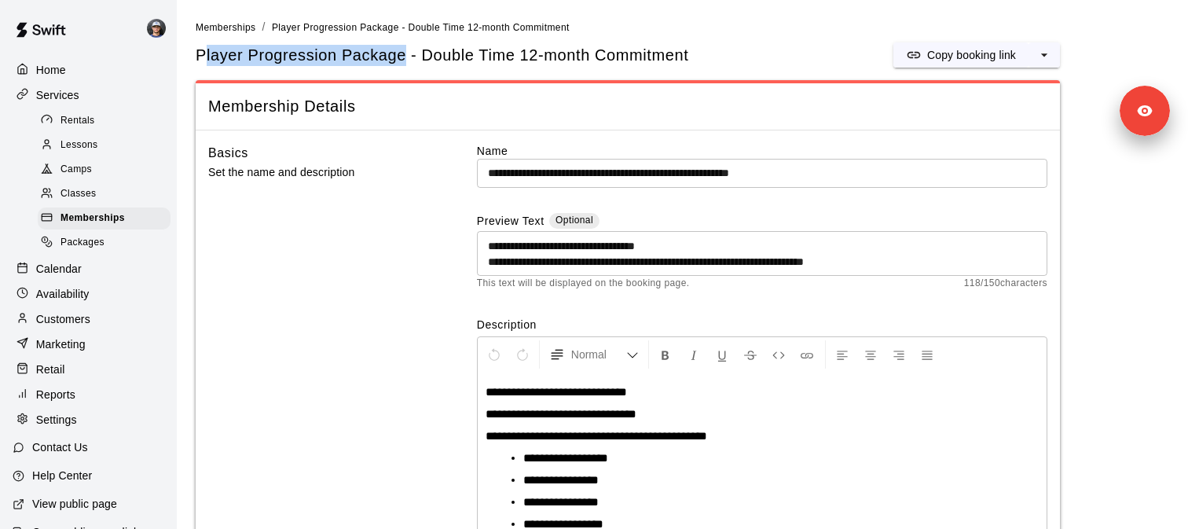
drag, startPoint x: 215, startPoint y: 62, endPoint x: 409, endPoint y: 59, distance: 194.1
click at [409, 59] on span "Player Progression Package - Double Time 12-month Commitment" at bounding box center [442, 55] width 493 height 21
drag, startPoint x: 185, startPoint y: 59, endPoint x: 402, endPoint y: 62, distance: 216.1
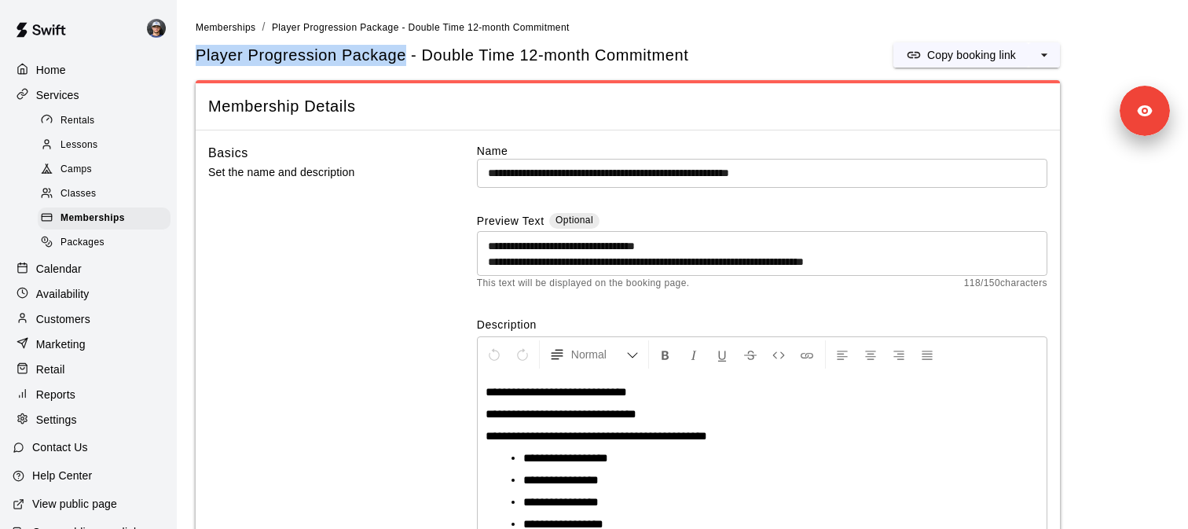
copy span "Player Progression Package"
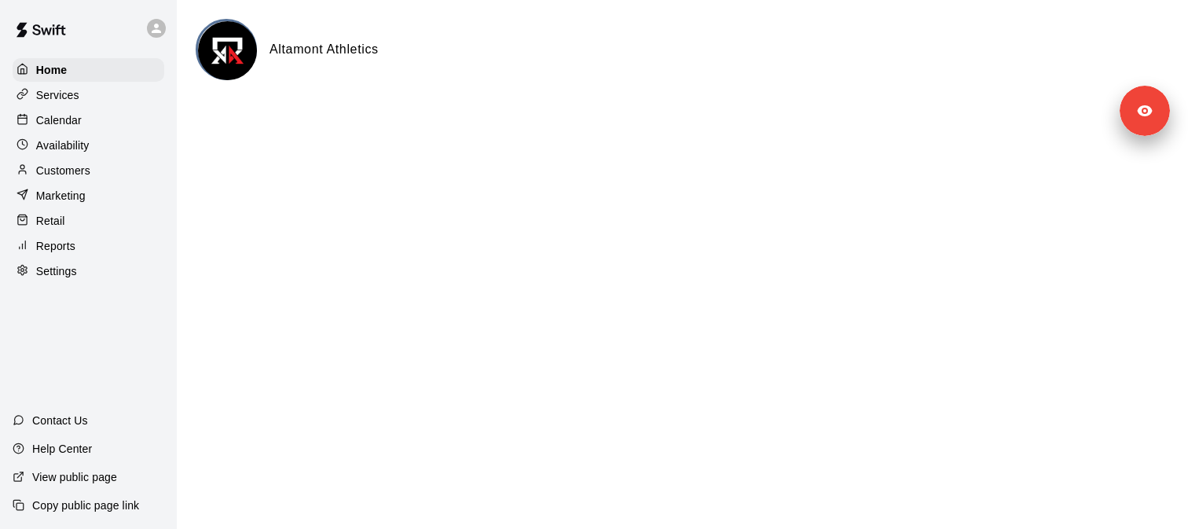
click at [108, 94] on div "Services" at bounding box center [89, 95] width 152 height 24
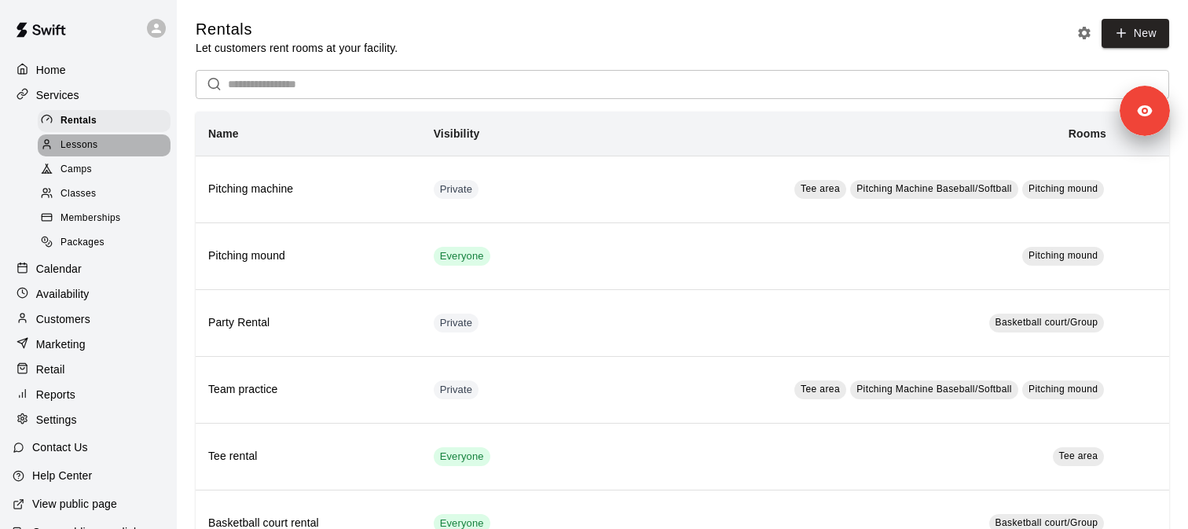
click at [115, 147] on div "Lessons" at bounding box center [104, 145] width 133 height 22
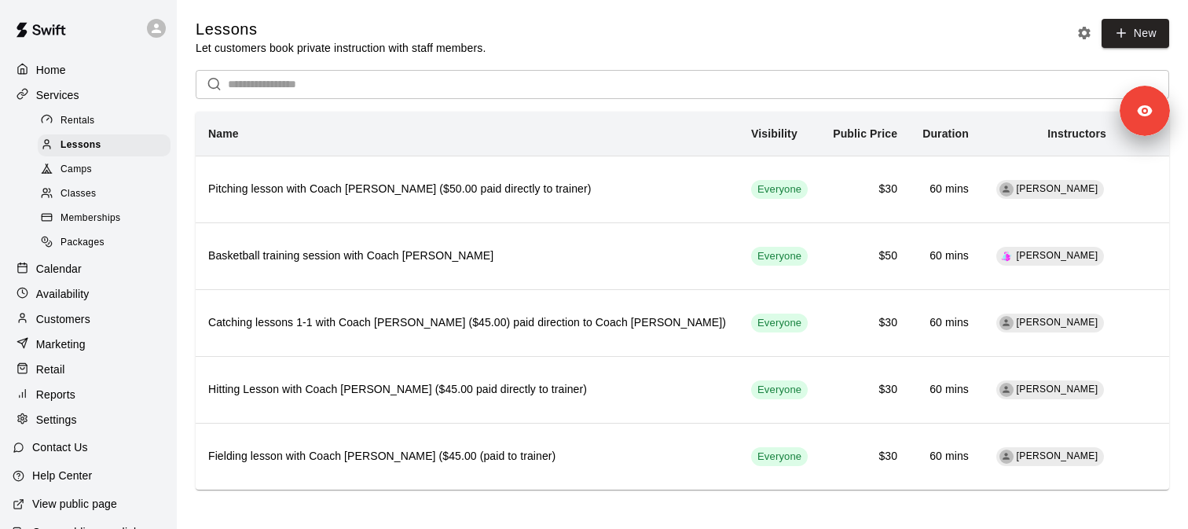
click at [90, 121] on span "Rentals" at bounding box center [78, 121] width 35 height 16
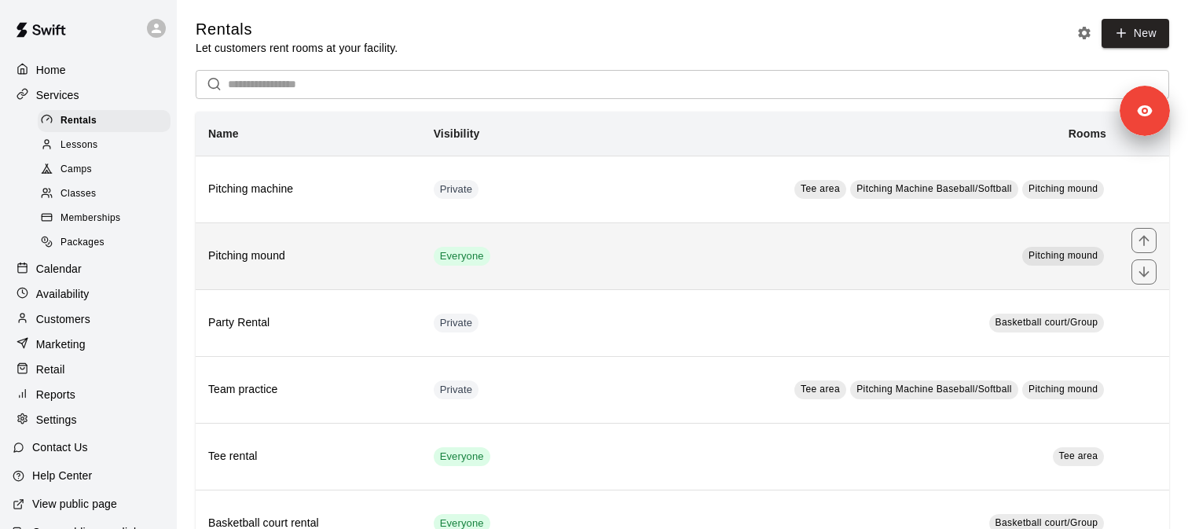
scroll to position [60, 0]
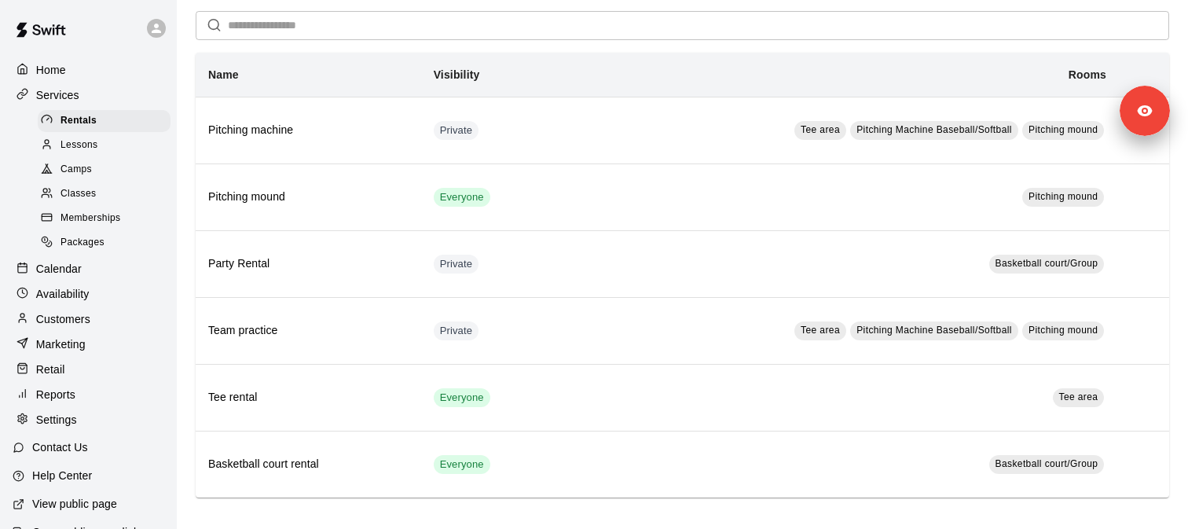
click at [113, 216] on span "Memberships" at bounding box center [91, 219] width 60 height 16
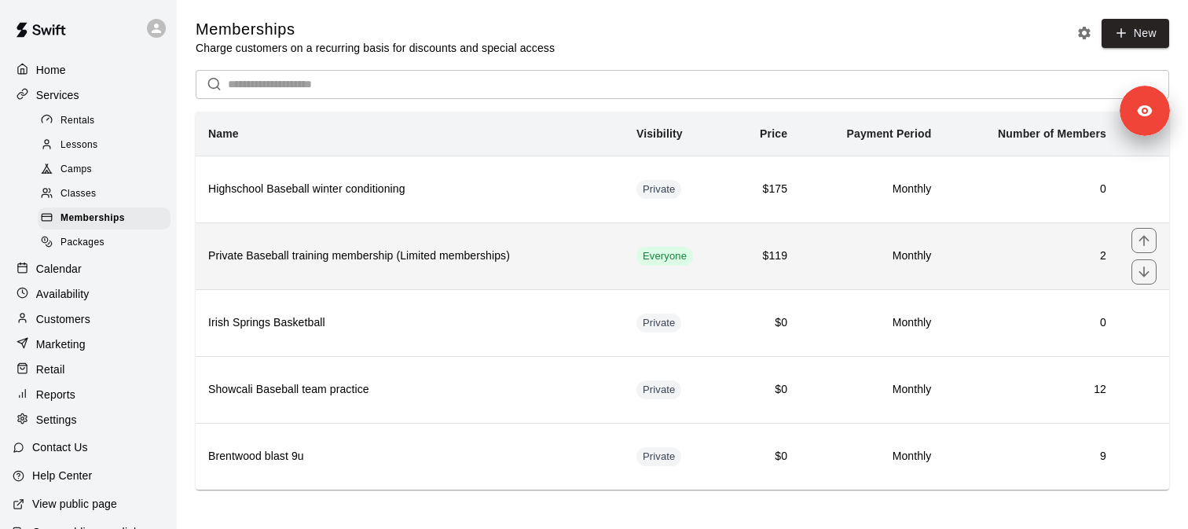
click at [344, 255] on h6 "Private Baseball training membership (Limited memberships)" at bounding box center [409, 256] width 403 height 17
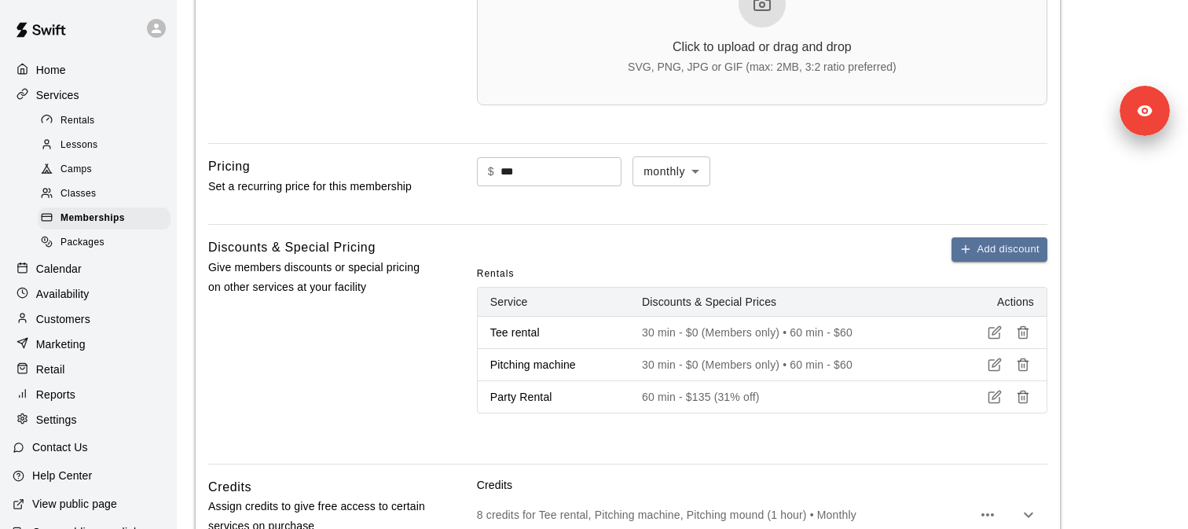
scroll to position [713, 0]
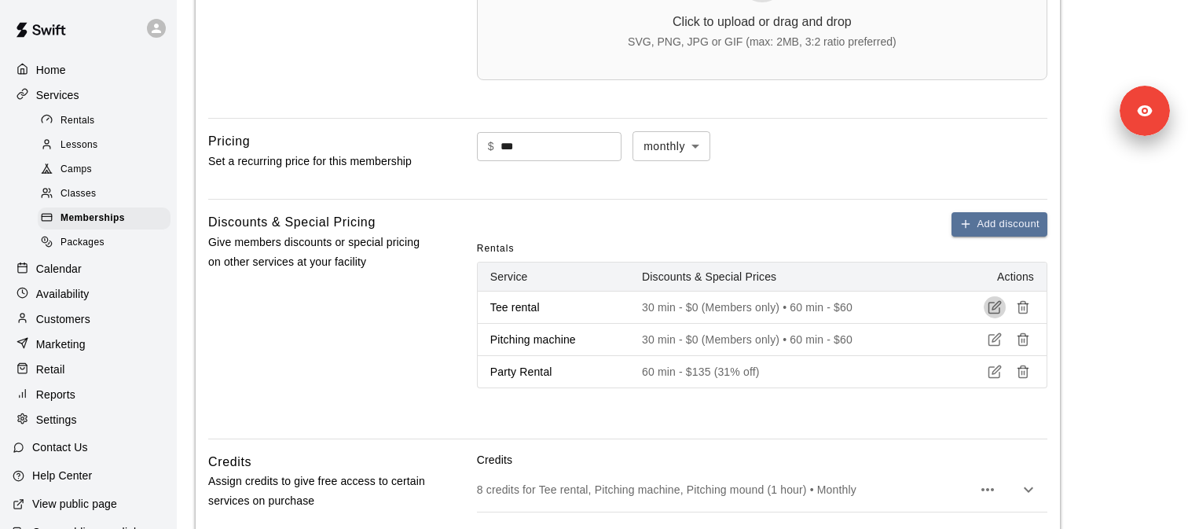
click at [989, 306] on icon "button" at bounding box center [994, 308] width 11 height 11
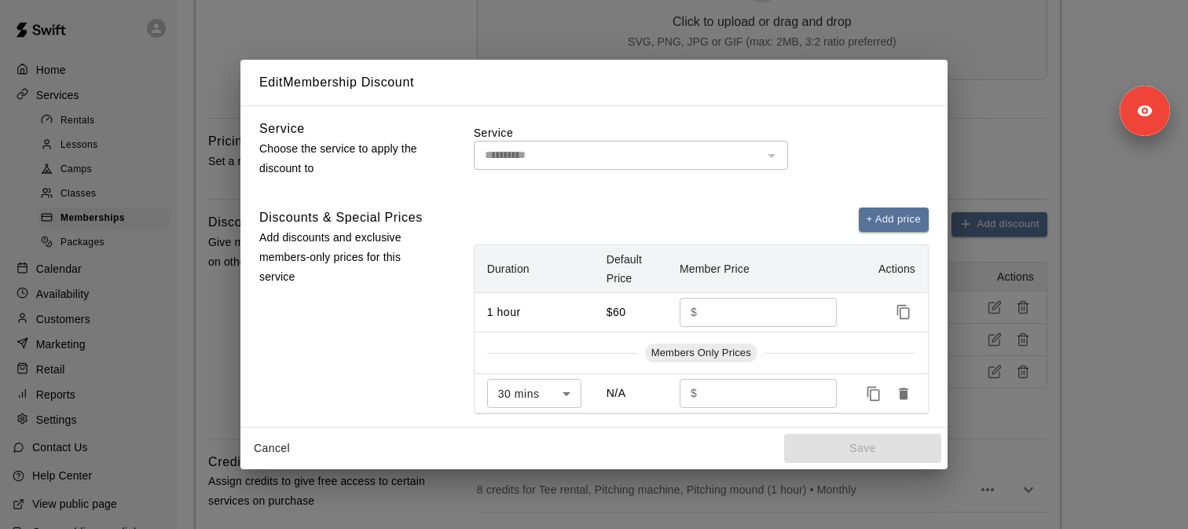
click at [718, 409] on td "$ * ​" at bounding box center [758, 393] width 182 height 39
click at [705, 396] on input "*" at bounding box center [761, 393] width 116 height 29
click at [758, 393] on input "**" at bounding box center [761, 393] width 116 height 29
type input "*"
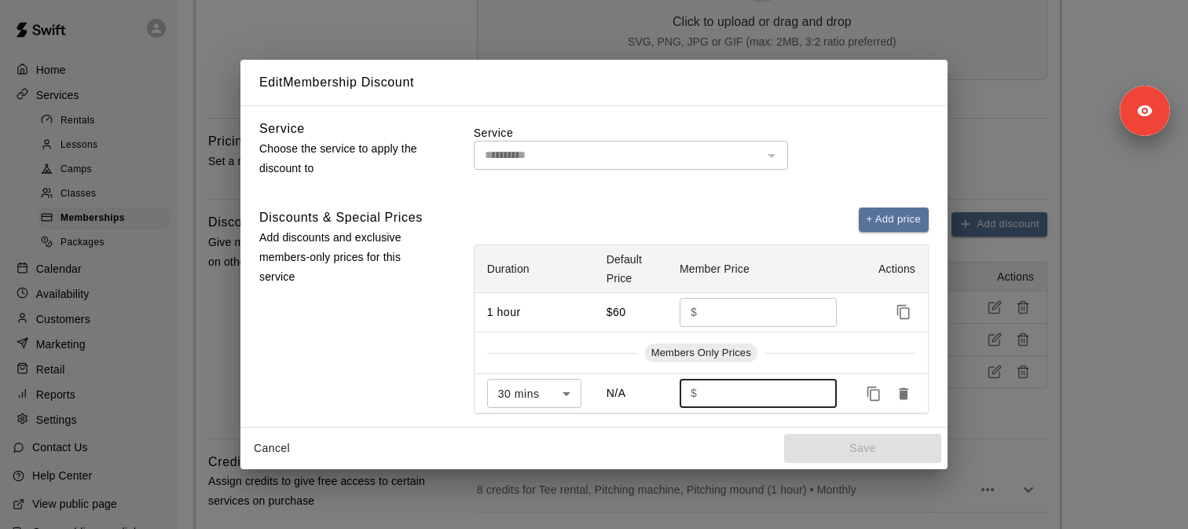
type input "*"
type input "**"
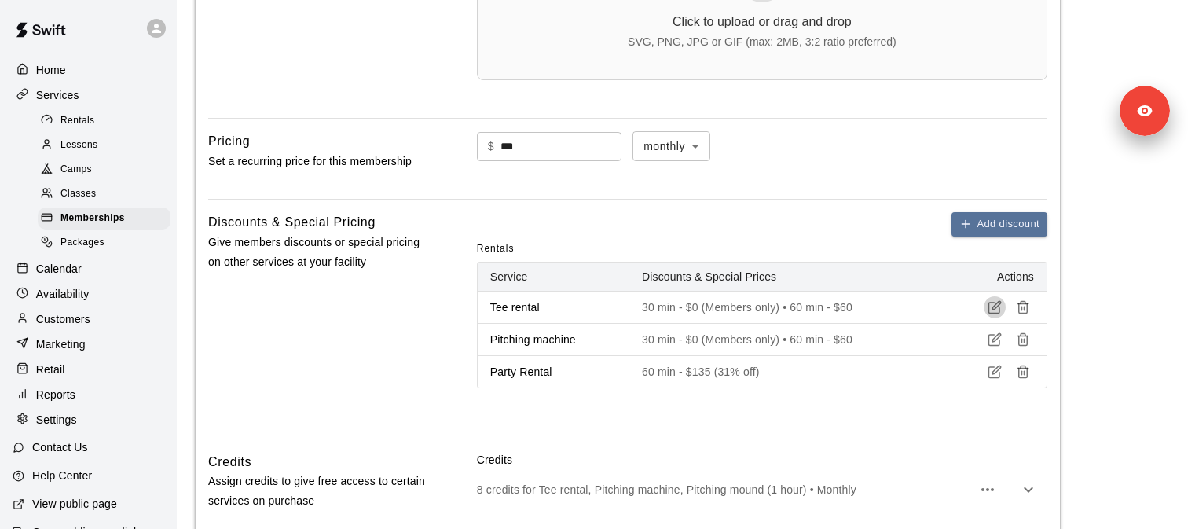
scroll to position [978, 0]
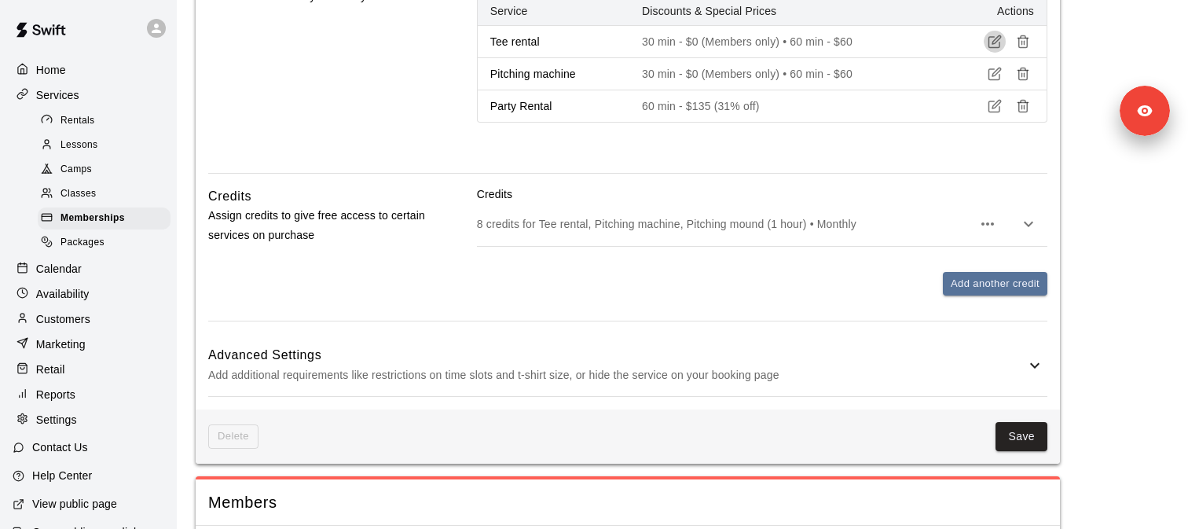
click at [713, 226] on p "8 credits for Tee rental, Pitching machine, Pitching mound (1 hour) • Monthly" at bounding box center [724, 224] width 495 height 16
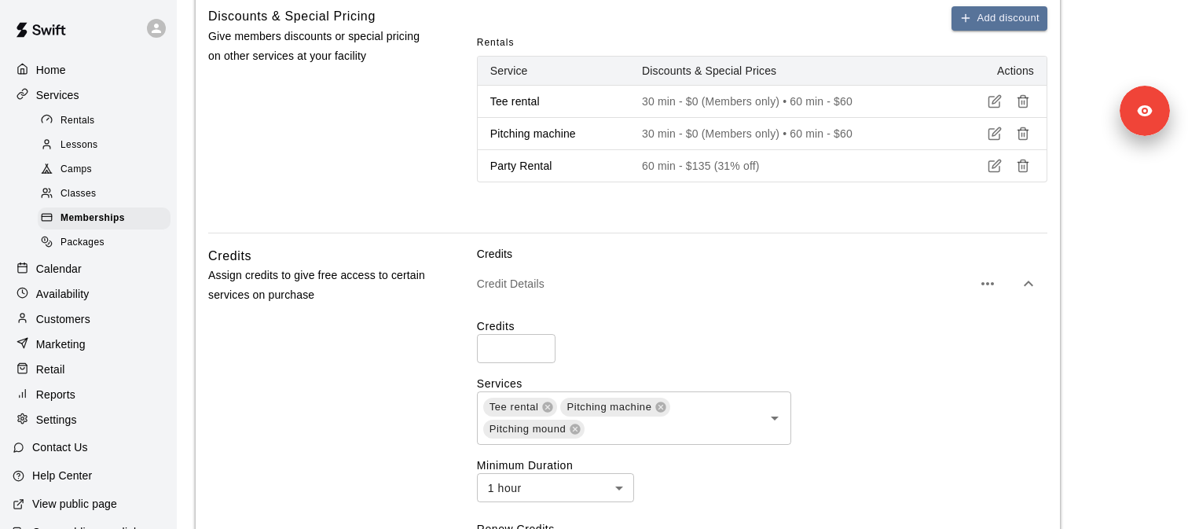
scroll to position [862, 0]
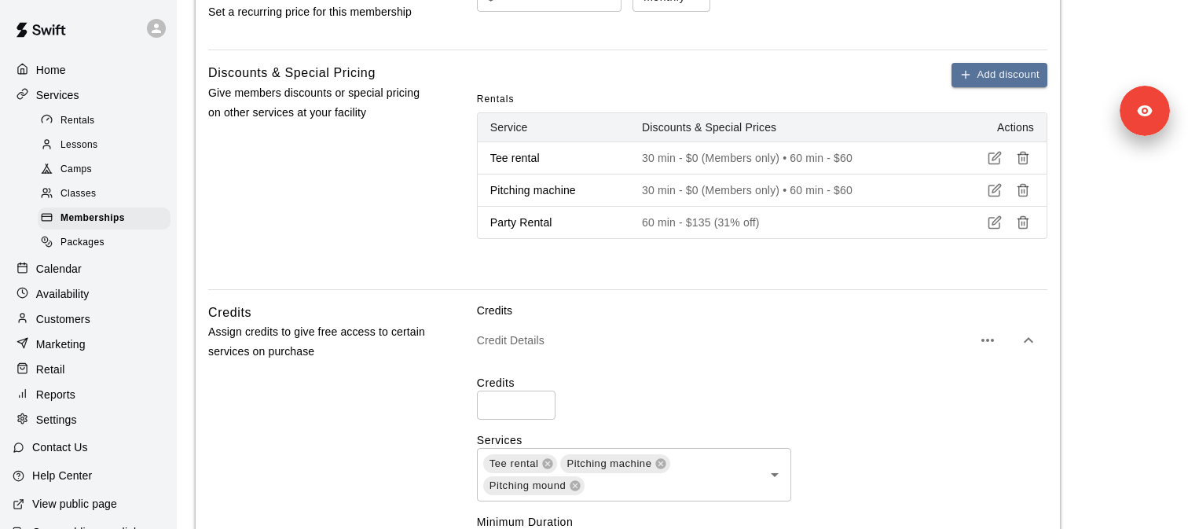
click at [994, 188] on icon "button" at bounding box center [996, 188] width 9 height 9
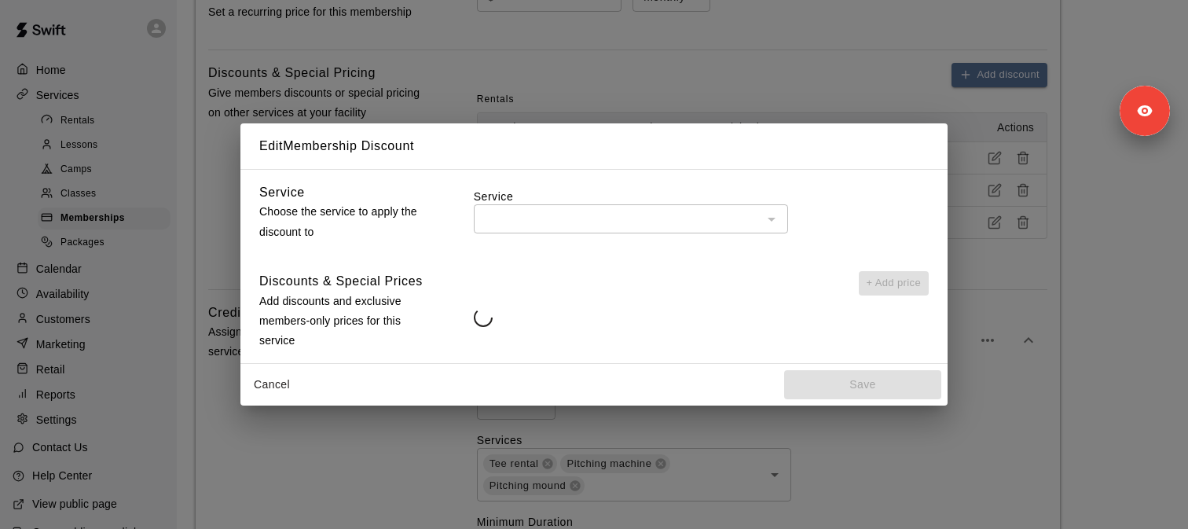
type input "**********"
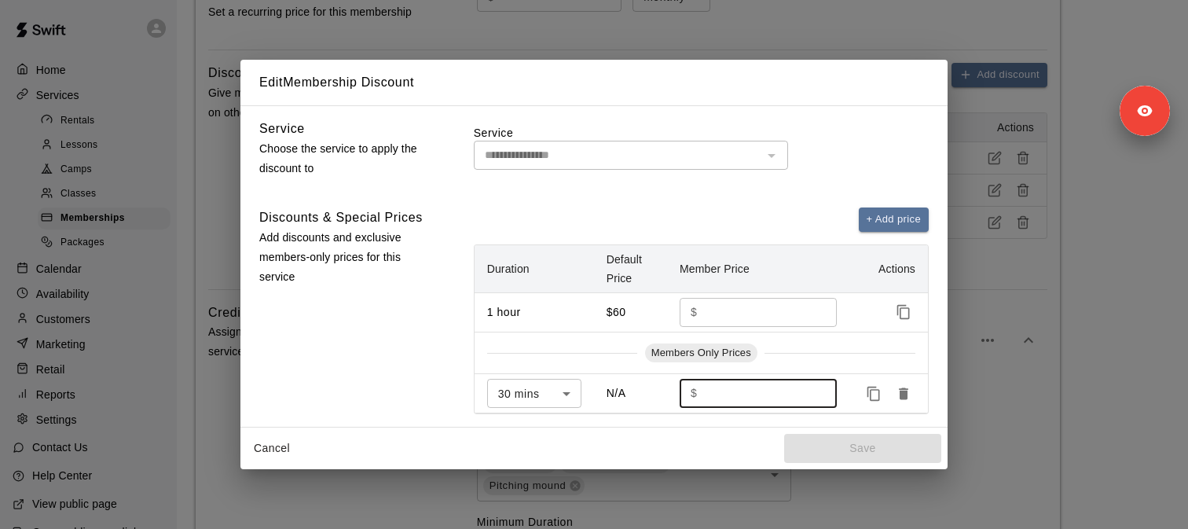
click at [705, 392] on input "*" at bounding box center [761, 393] width 116 height 29
type input "**"
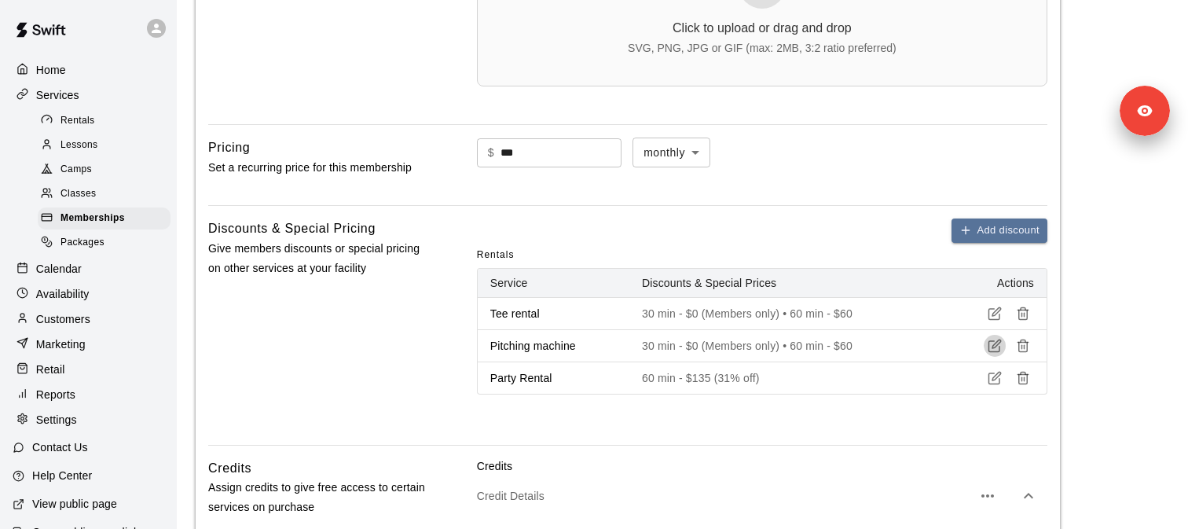
scroll to position [766, 0]
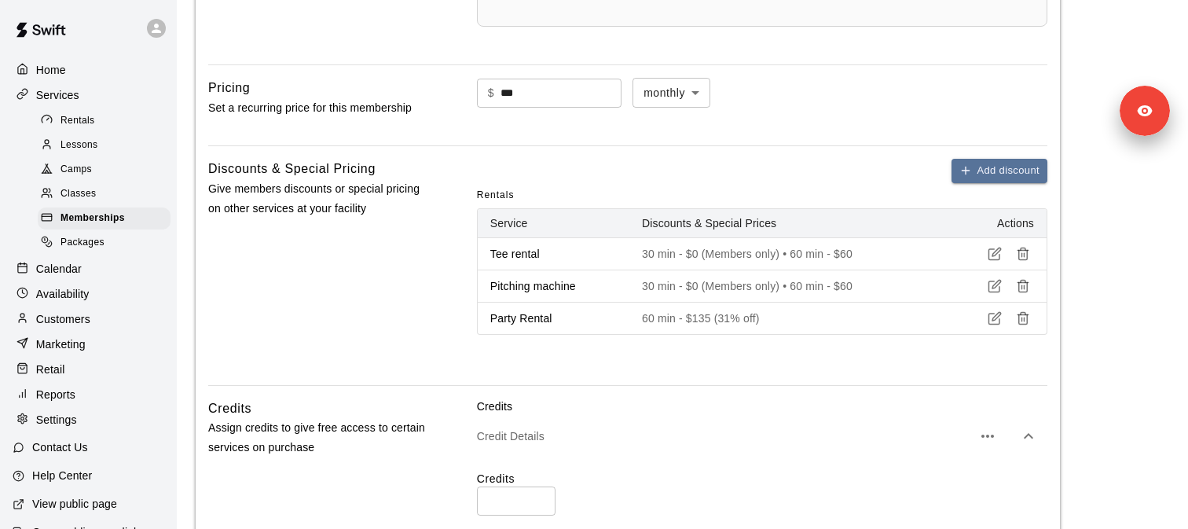
click at [897, 184] on div "Rentals" at bounding box center [762, 195] width 570 height 25
click at [108, 121] on div "Rentals" at bounding box center [104, 121] width 133 height 22
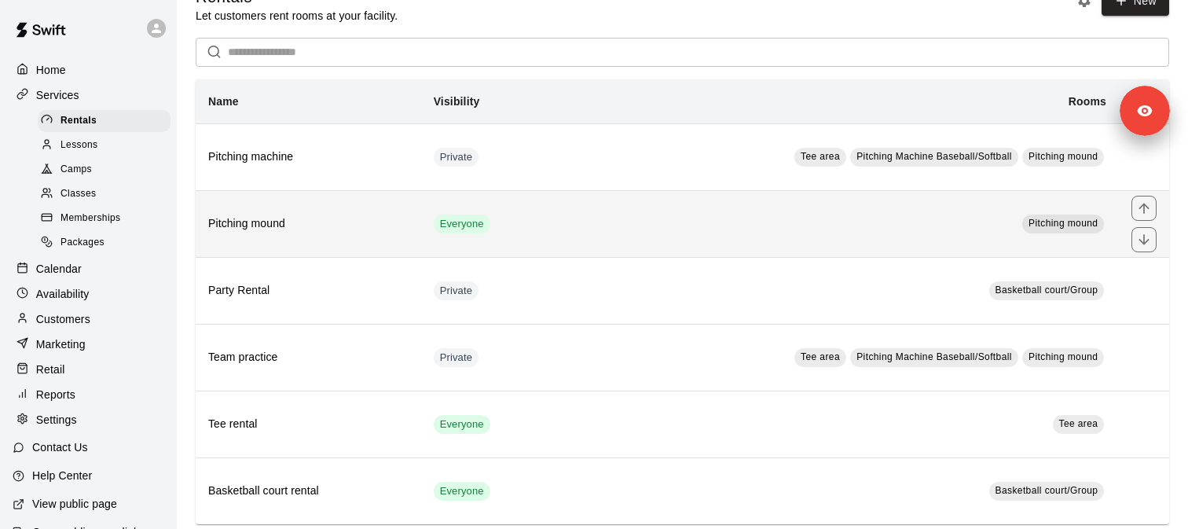
scroll to position [34, 0]
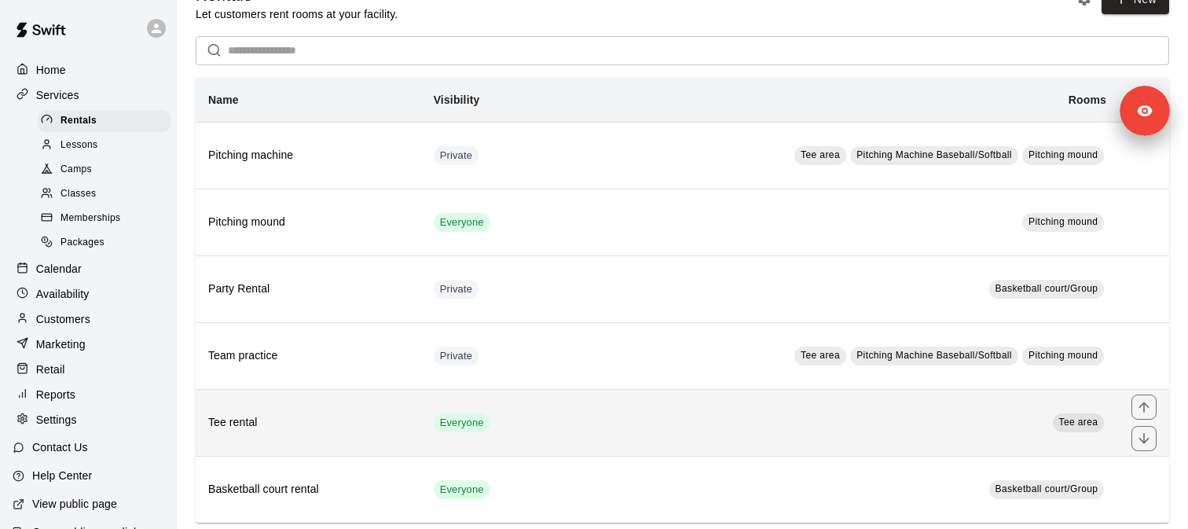
click at [334, 423] on h6 "Tee rental" at bounding box center [308, 422] width 200 height 17
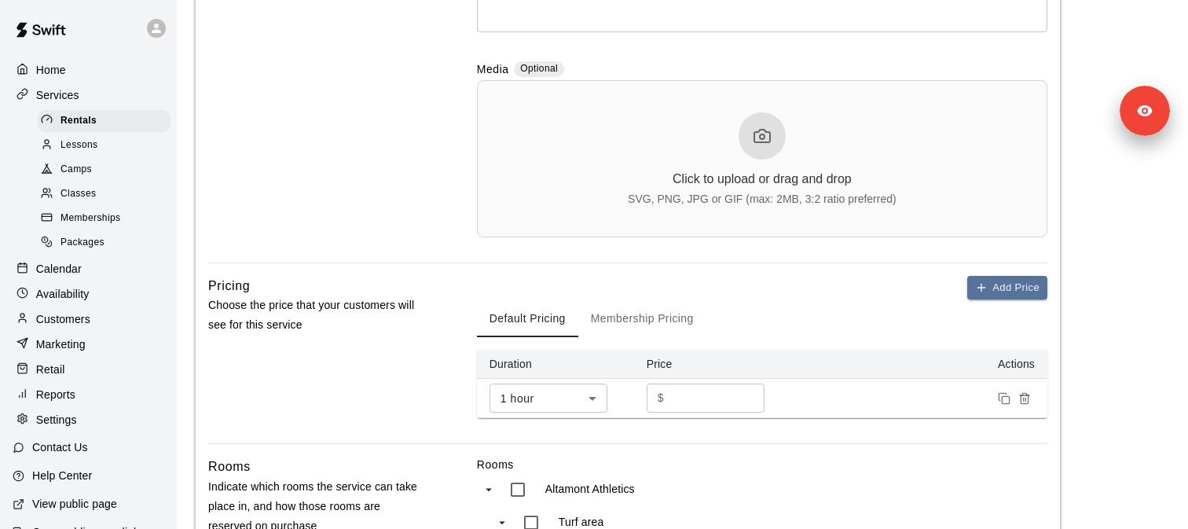
scroll to position [658, 0]
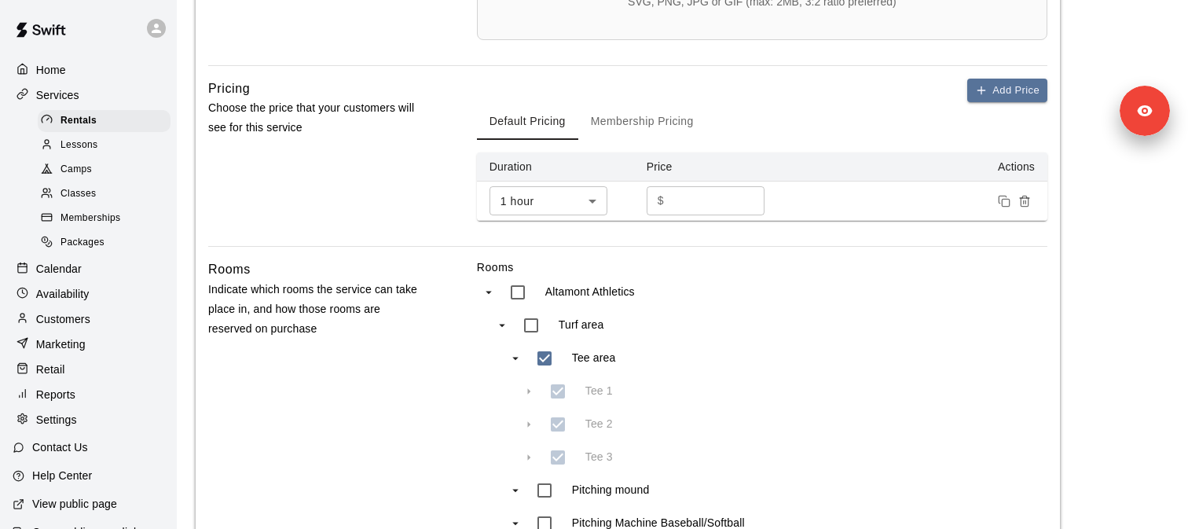
click at [667, 118] on button "Membership Pricing" at bounding box center [642, 121] width 128 height 38
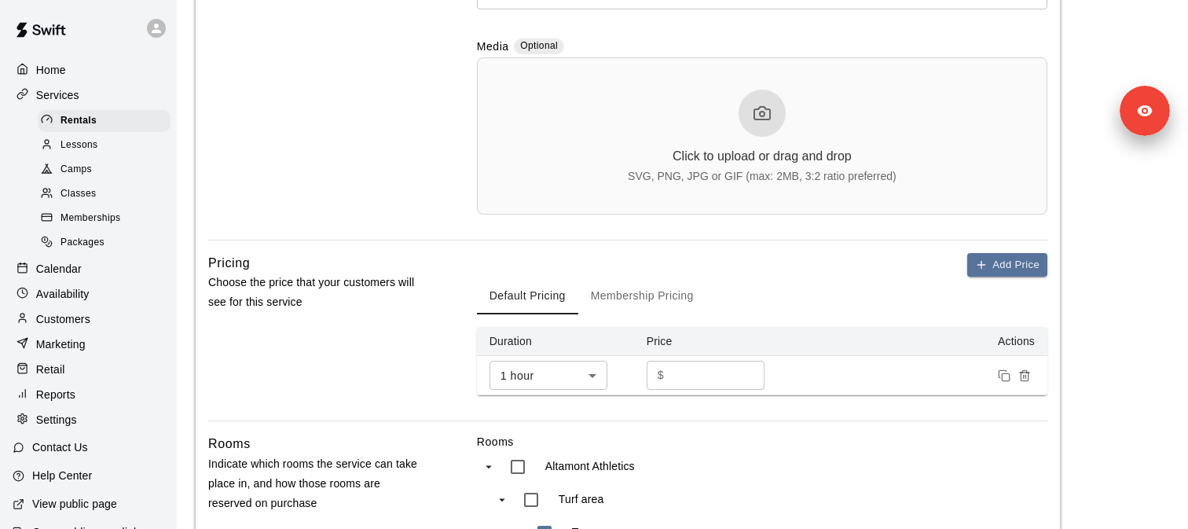
scroll to position [750, 0]
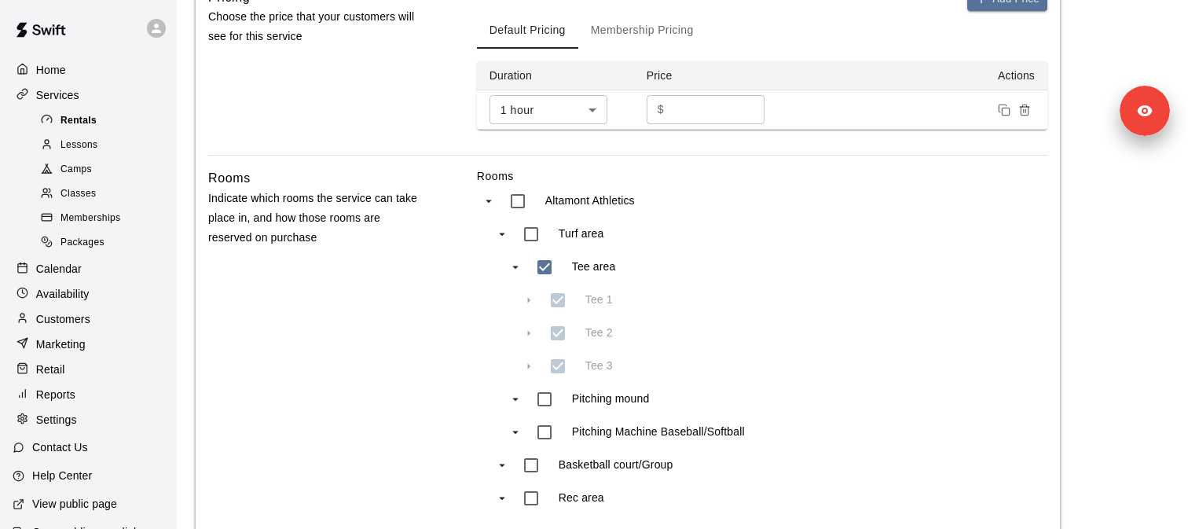
click at [149, 119] on div "Rentals" at bounding box center [104, 121] width 133 height 22
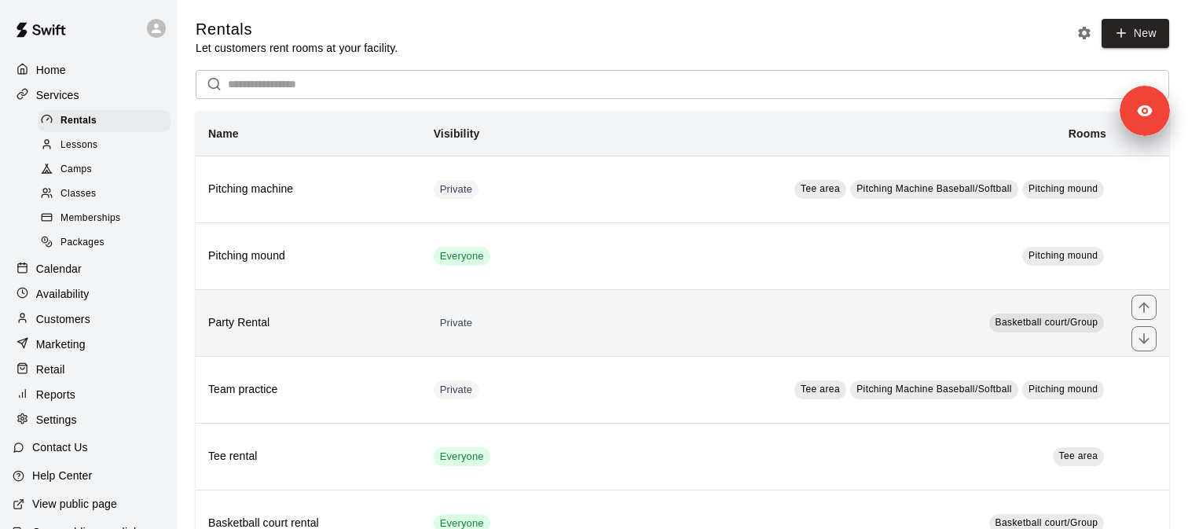
scroll to position [60, 0]
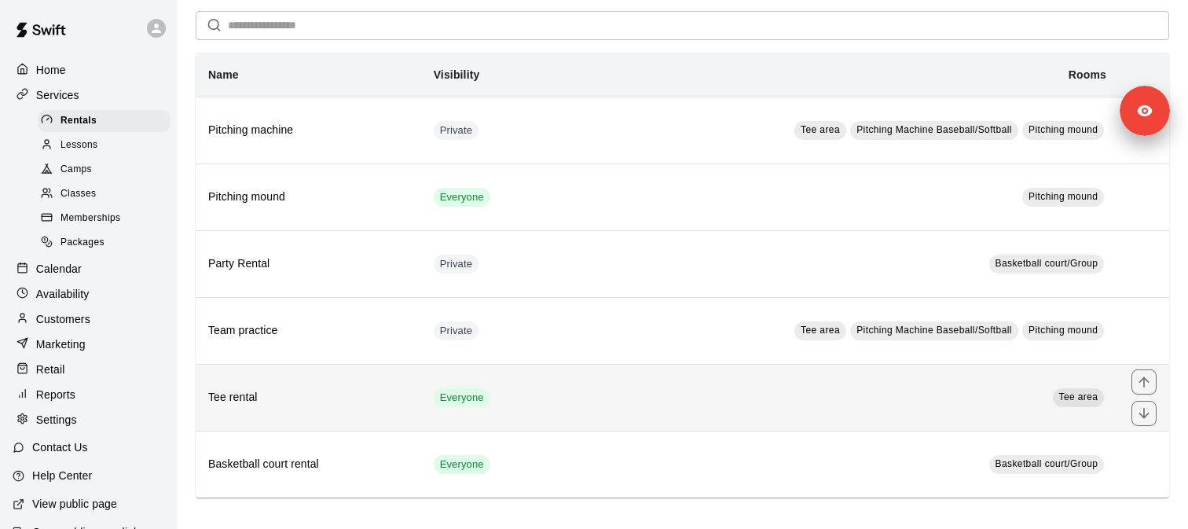
click at [324, 394] on h6 "Tee rental" at bounding box center [308, 397] width 200 height 17
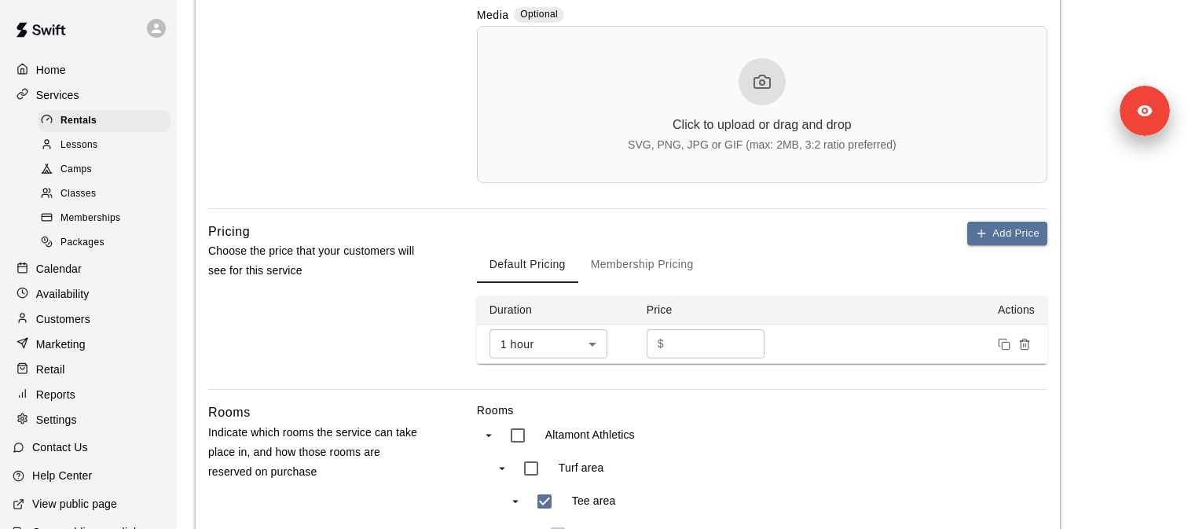
scroll to position [585, 0]
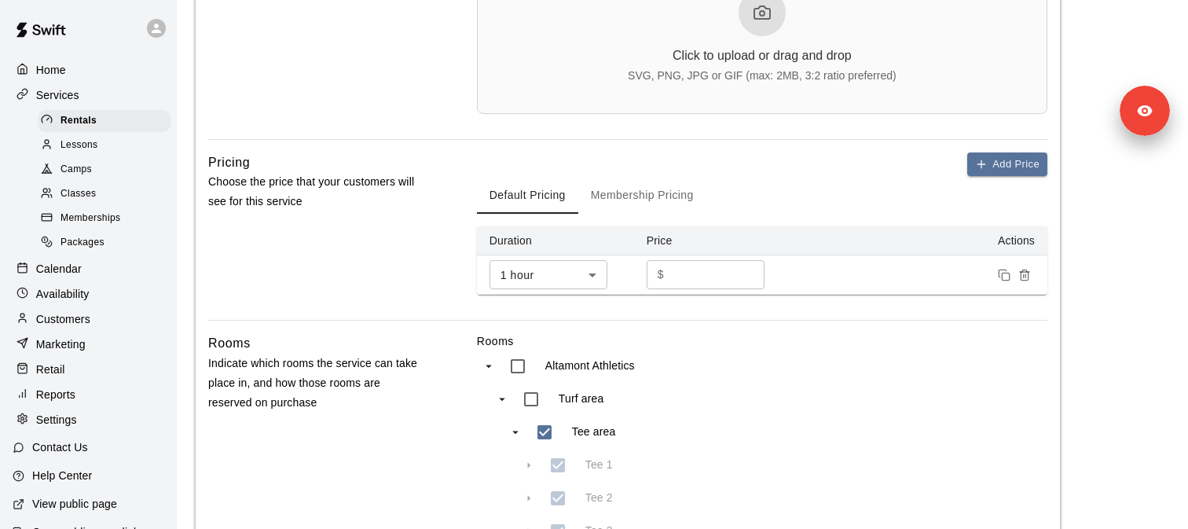
click at [655, 211] on button "Membership Pricing" at bounding box center [642, 195] width 128 height 38
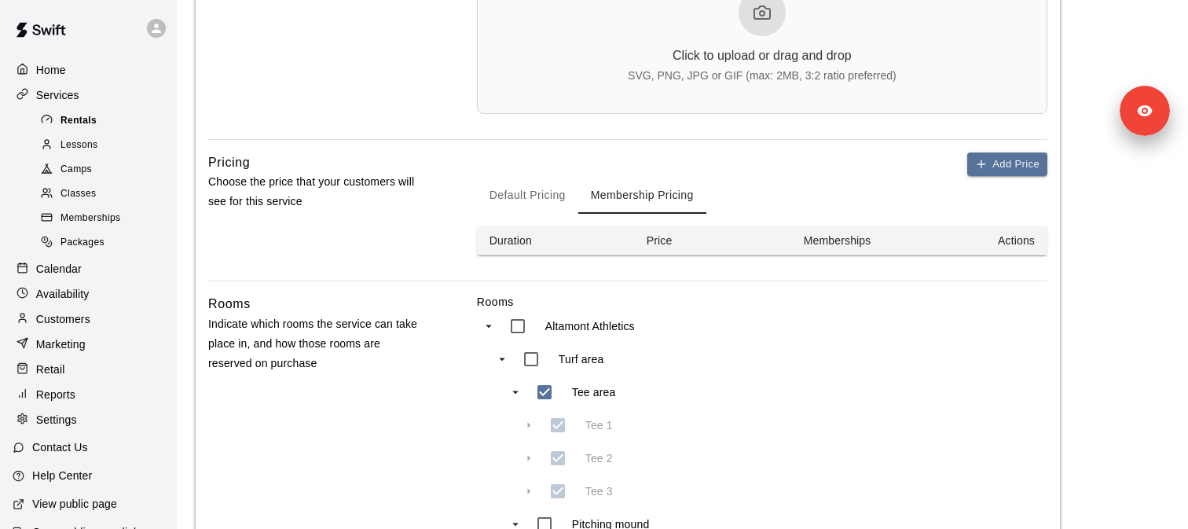
click at [105, 116] on div "Rentals" at bounding box center [104, 121] width 133 height 22
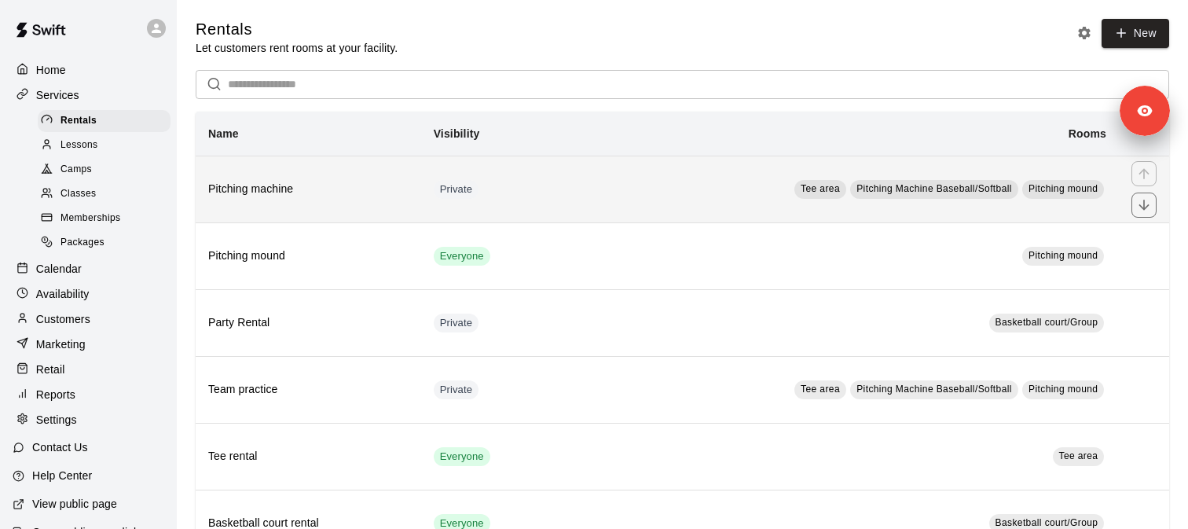
click at [328, 190] on h6 "Pitching machine" at bounding box center [308, 189] width 200 height 17
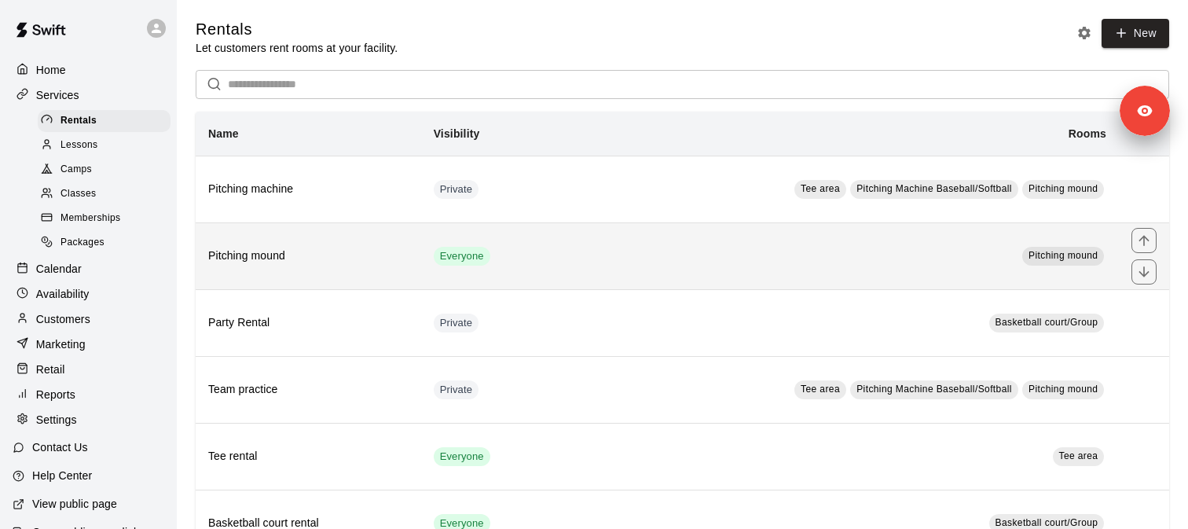
click at [328, 251] on h6 "Pitching mound" at bounding box center [308, 256] width 200 height 17
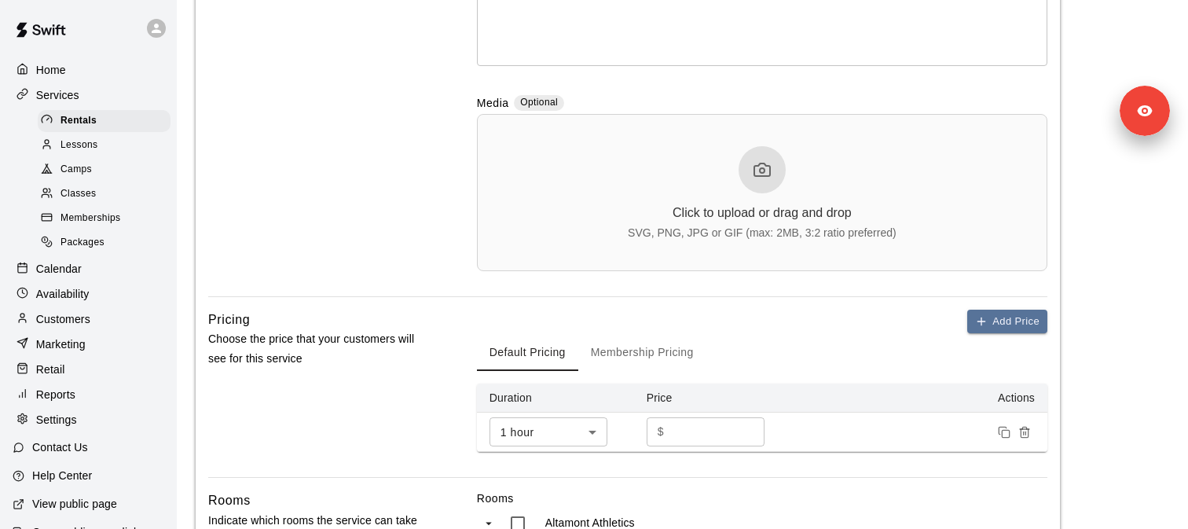
scroll to position [519, 0]
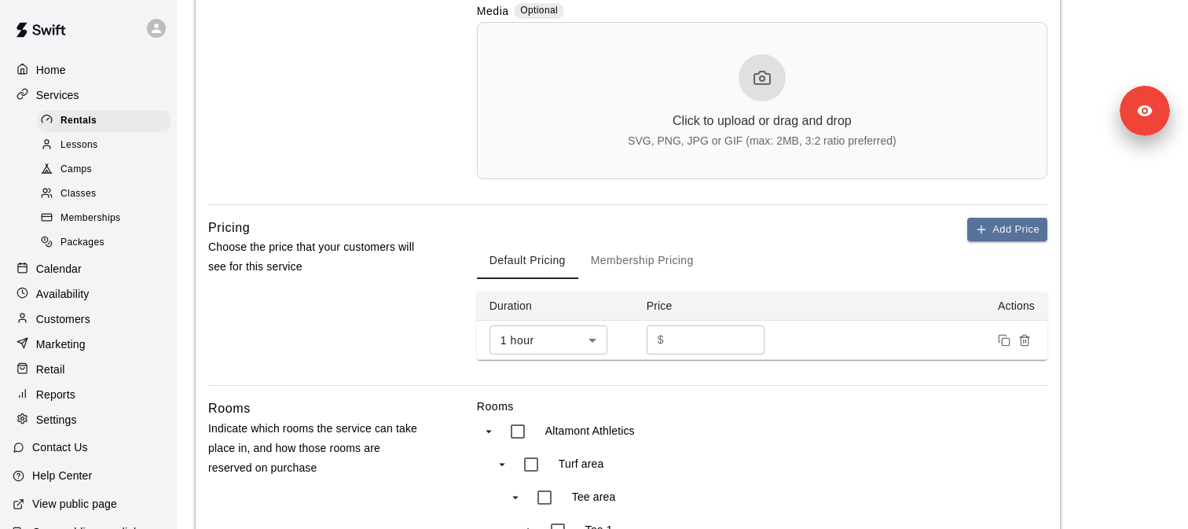
click at [642, 262] on button "Membership Pricing" at bounding box center [642, 260] width 128 height 38
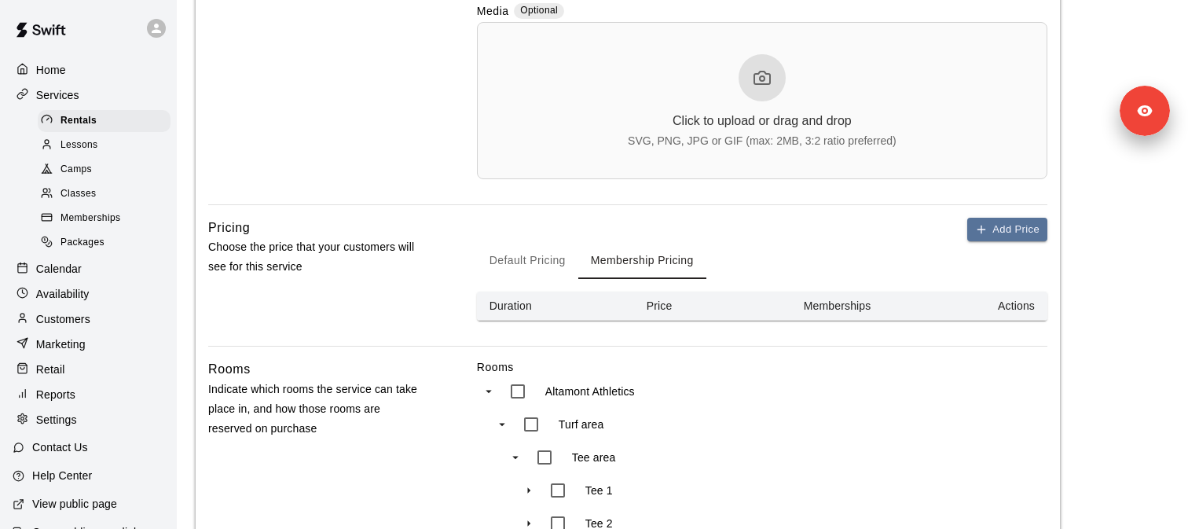
scroll to position [588, 0]
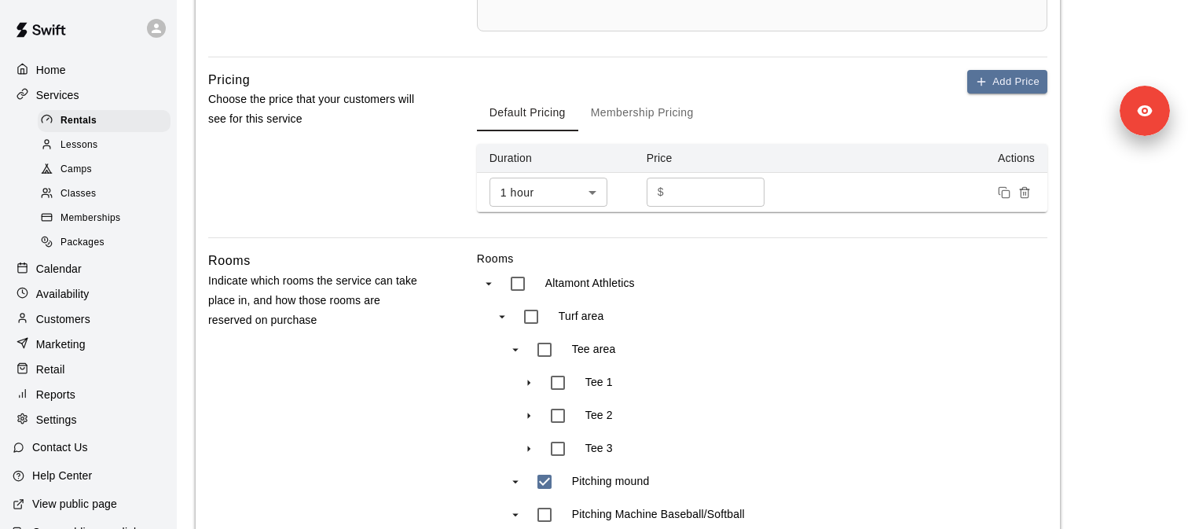
scroll to position [719, 0]
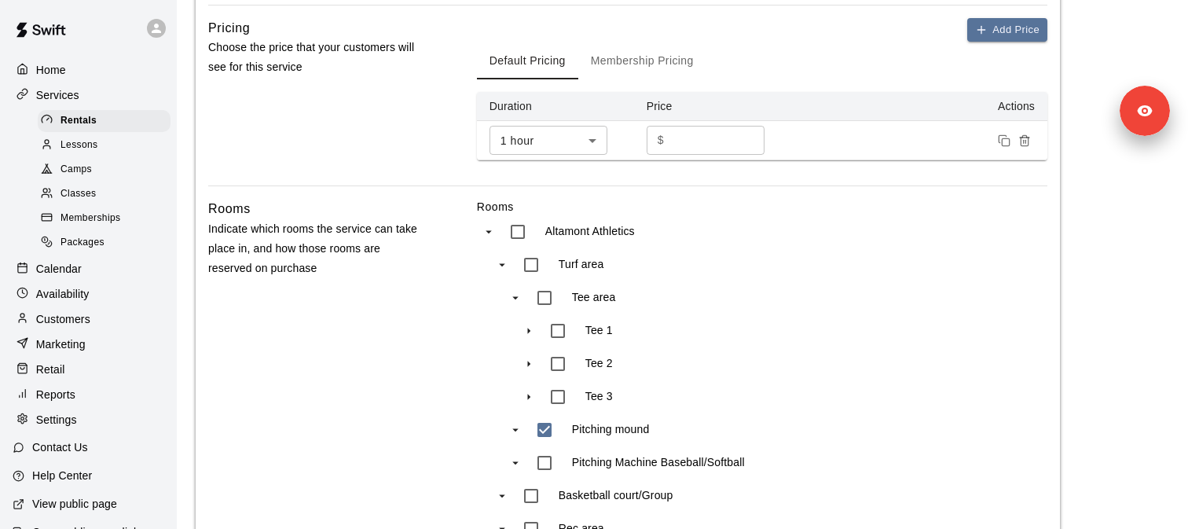
click at [650, 61] on button "Membership Pricing" at bounding box center [642, 61] width 128 height 38
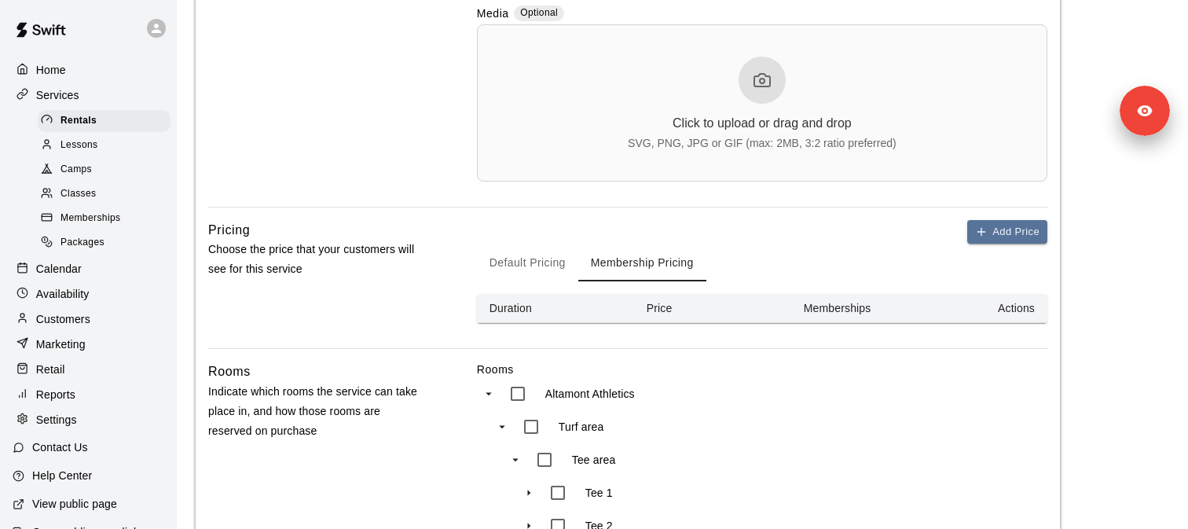
scroll to position [515, 0]
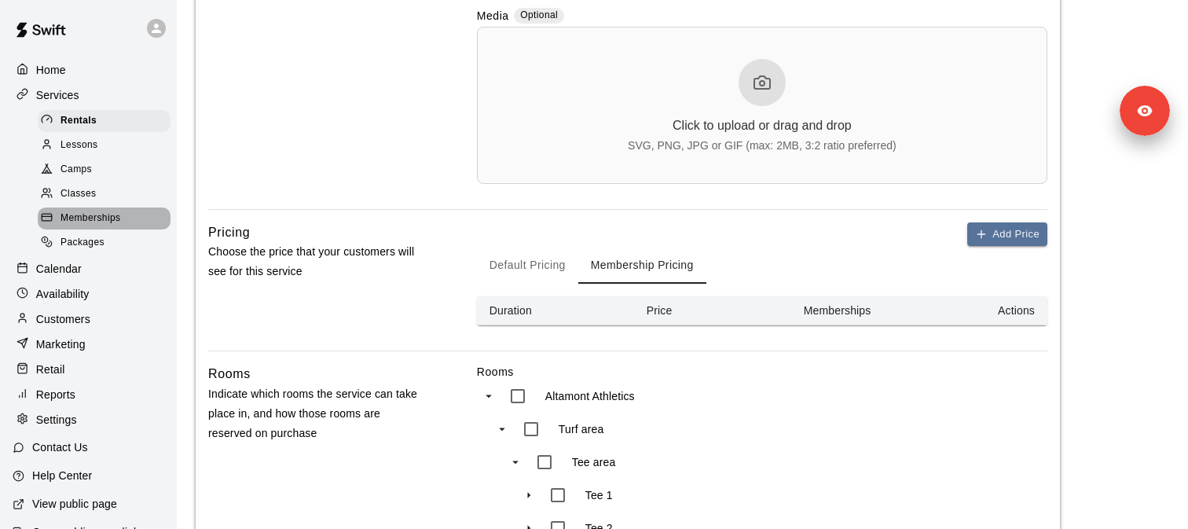
click at [129, 219] on div "Memberships" at bounding box center [104, 218] width 133 height 22
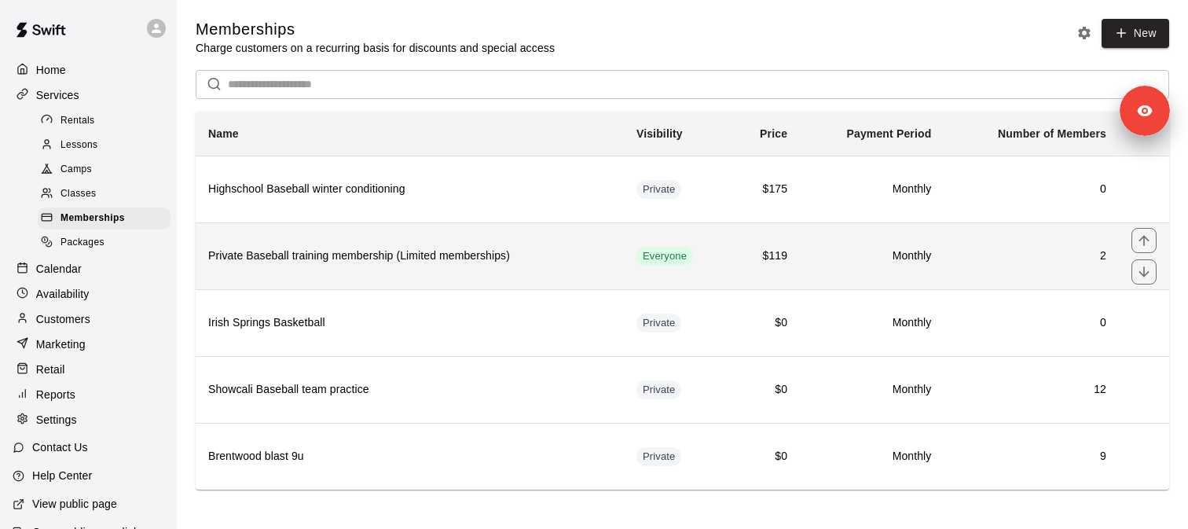
click at [337, 275] on th "Private Baseball training membership (Limited memberships)" at bounding box center [410, 255] width 428 height 67
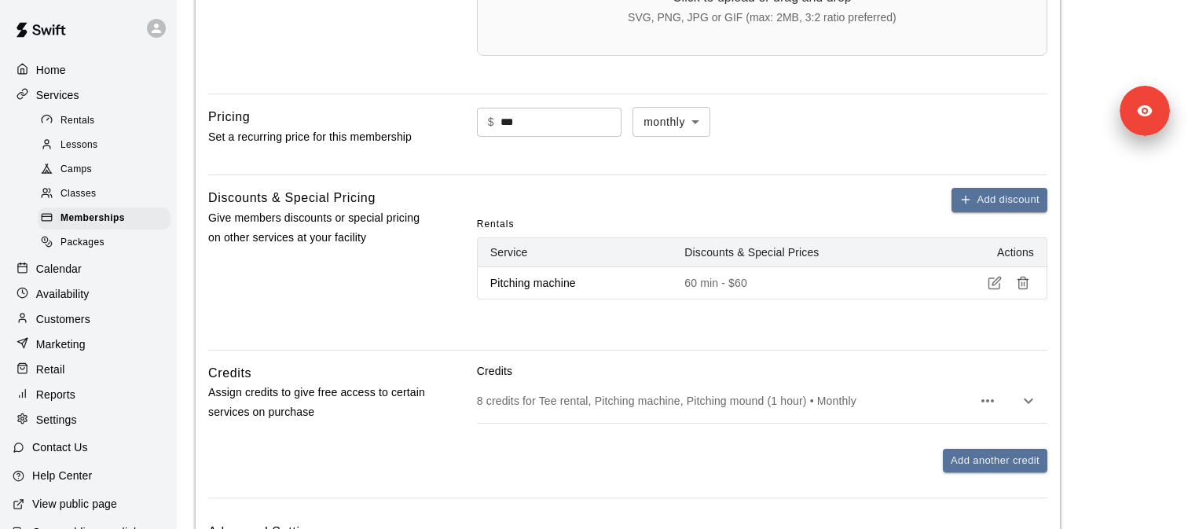
scroll to position [745, 0]
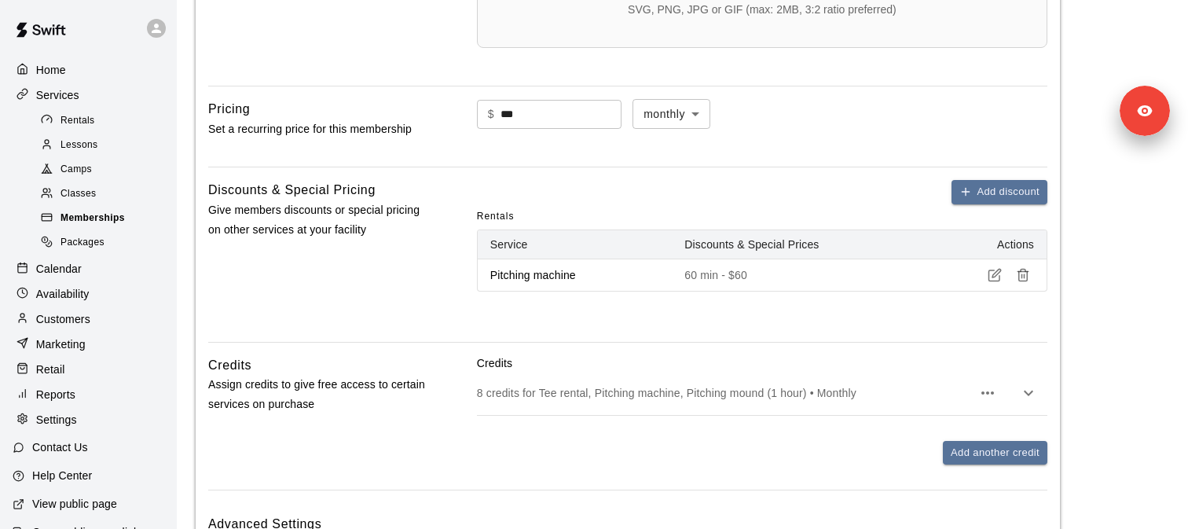
click at [119, 216] on span "Memberships" at bounding box center [93, 219] width 64 height 16
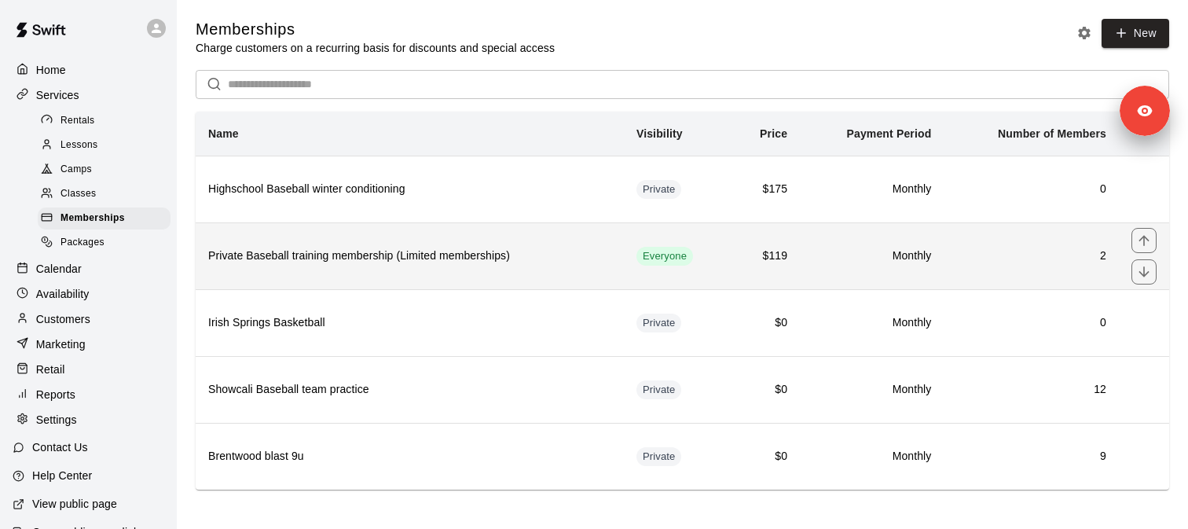
click at [411, 257] on h6 "Private Baseball training membership (Limited memberships)" at bounding box center [409, 256] width 403 height 17
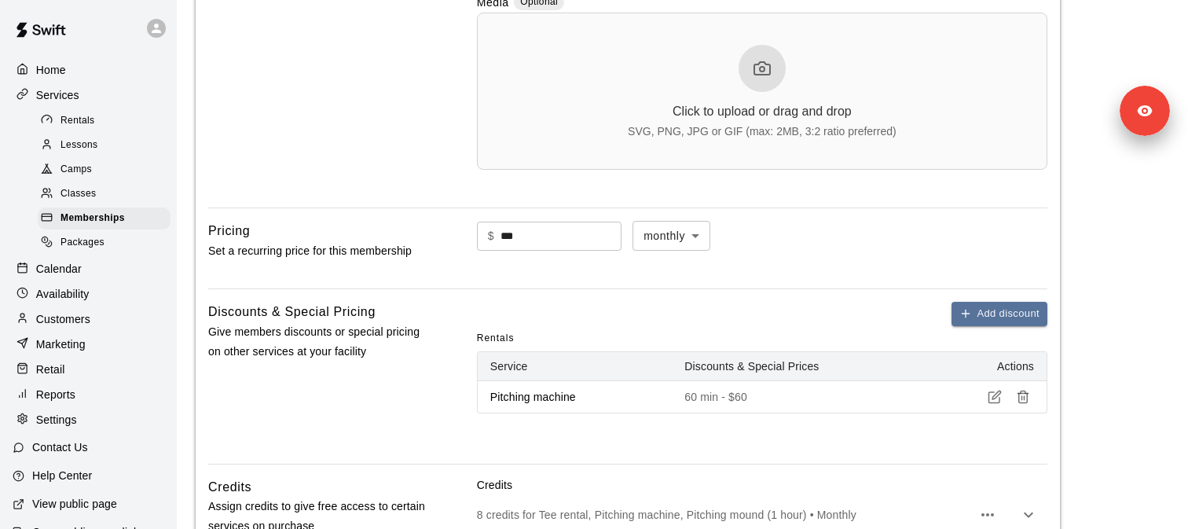
scroll to position [729, 0]
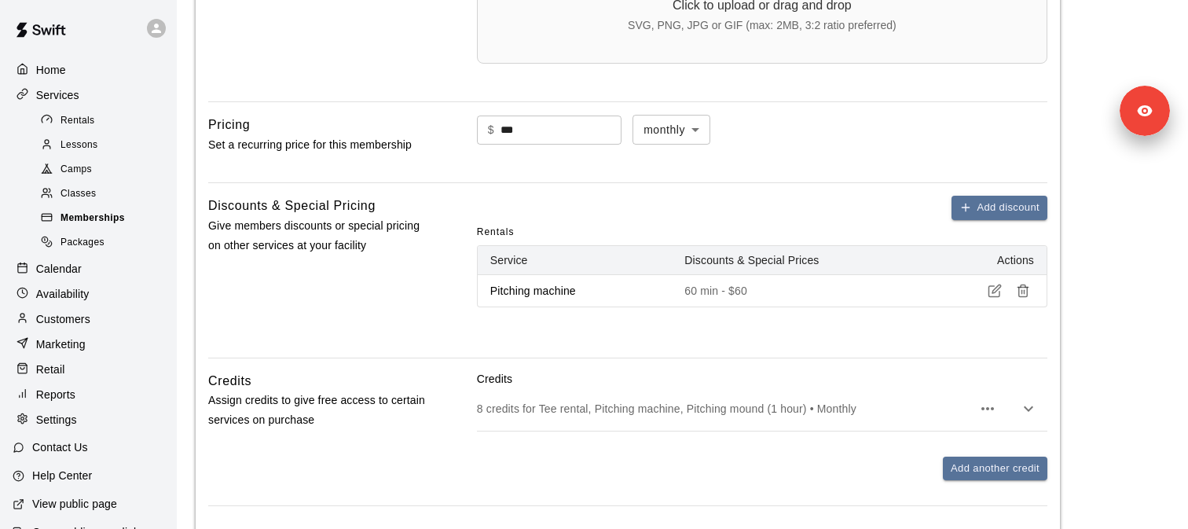
click at [134, 221] on div "Memberships" at bounding box center [104, 218] width 133 height 22
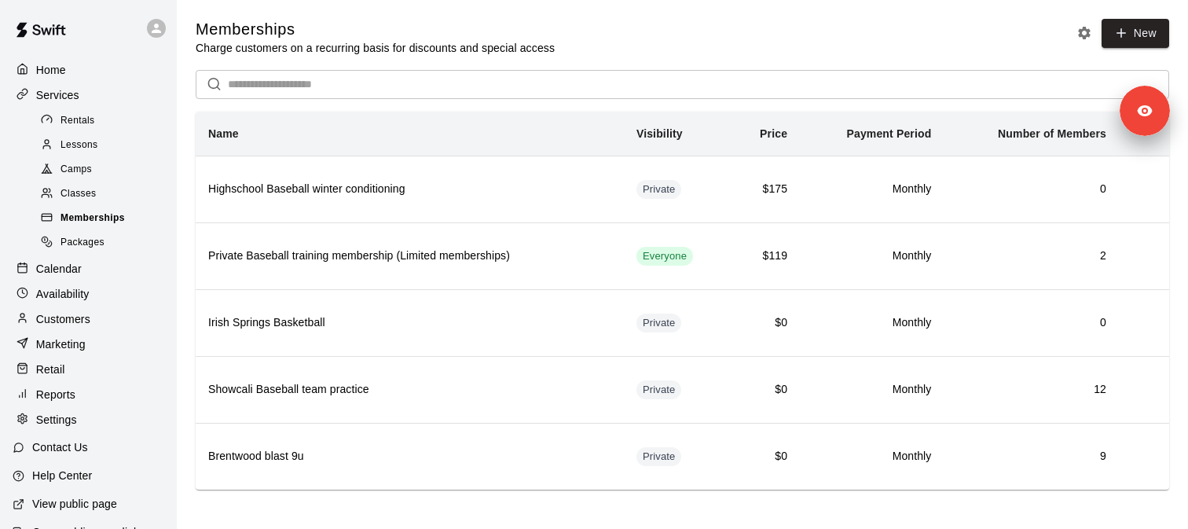
click at [114, 219] on span "Memberships" at bounding box center [93, 219] width 64 height 16
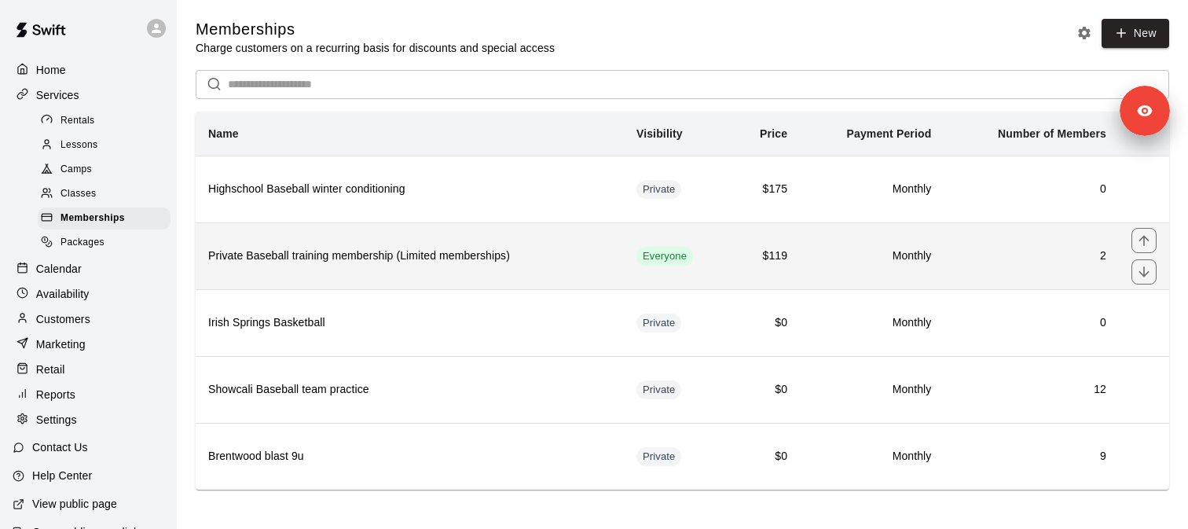
click at [449, 255] on h6 "Private Baseball training membership (Limited memberships)" at bounding box center [409, 256] width 403 height 17
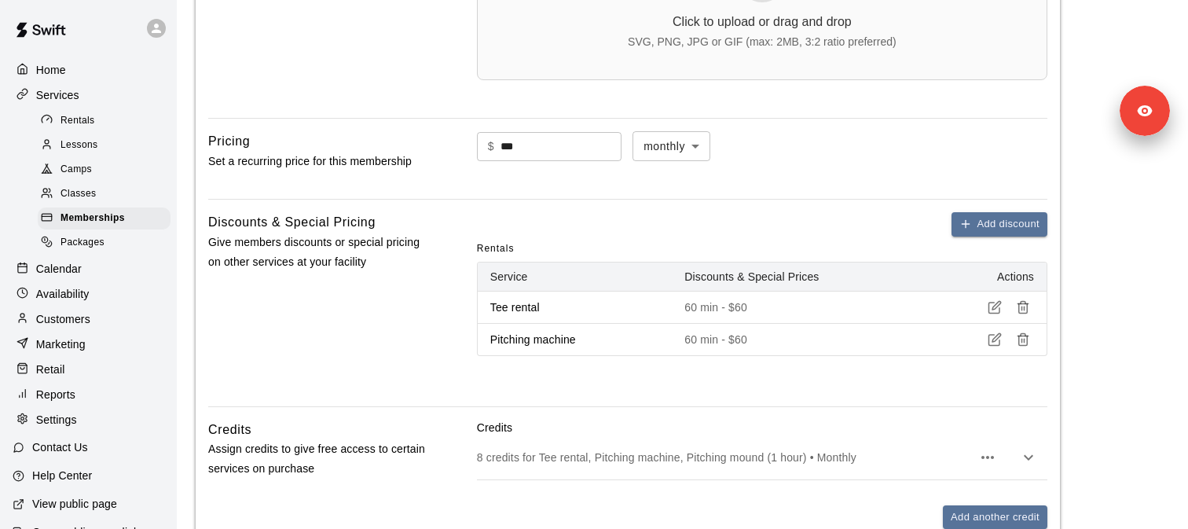
scroll to position [773, 0]
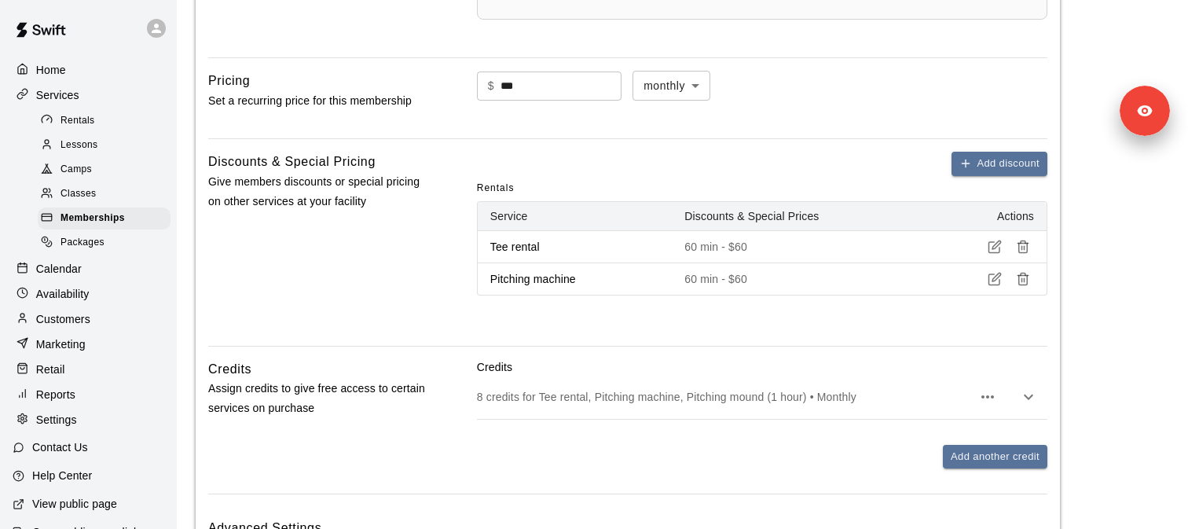
click at [574, 372] on p "Credits" at bounding box center [762, 367] width 570 height 16
click at [577, 413] on div "8 credits for Tee rental, Pitching machine, Pitching mound (1 hour) • Monthly" at bounding box center [762, 397] width 570 height 44
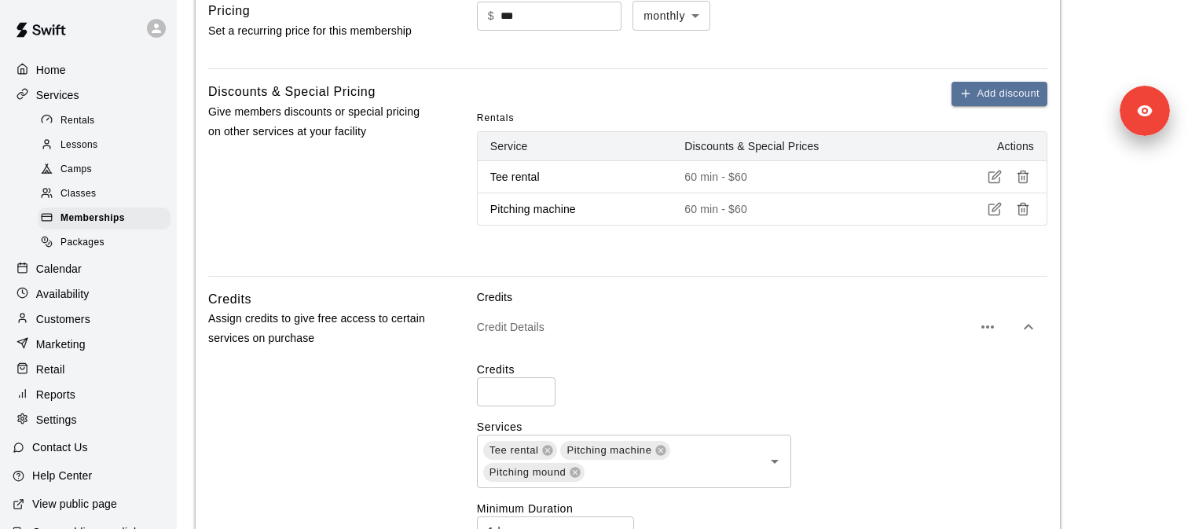
scroll to position [832, 0]
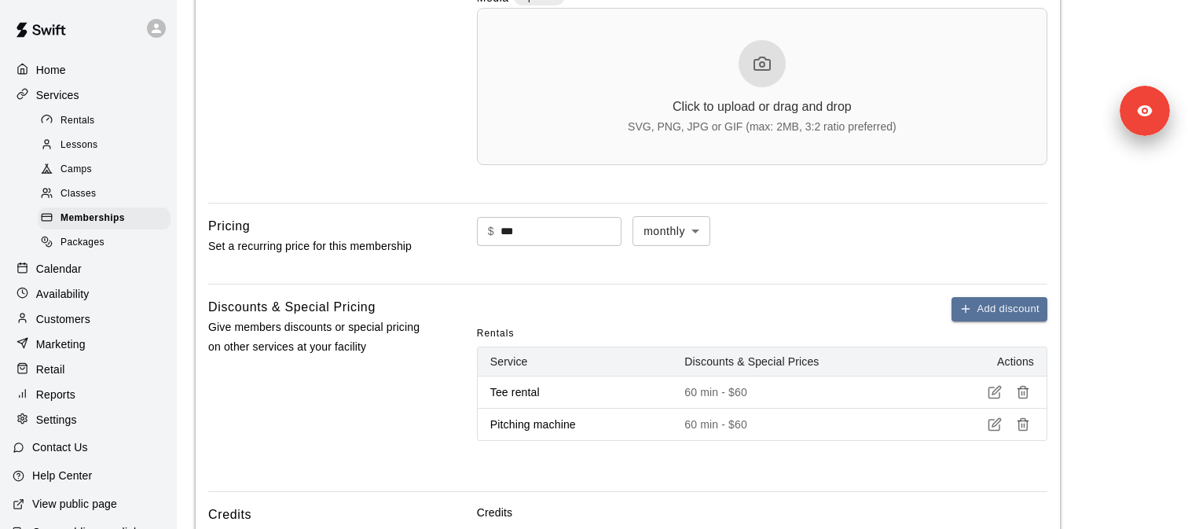
scroll to position [805, 0]
